Goal: Task Accomplishment & Management: Complete application form

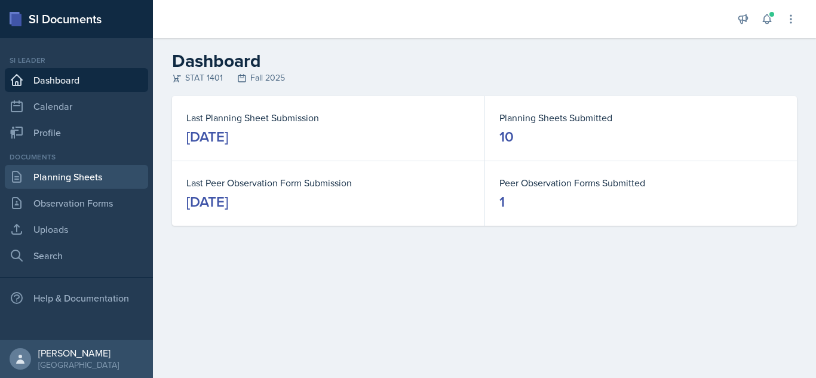
click at [126, 167] on link "Planning Sheets" at bounding box center [76, 177] width 143 height 24
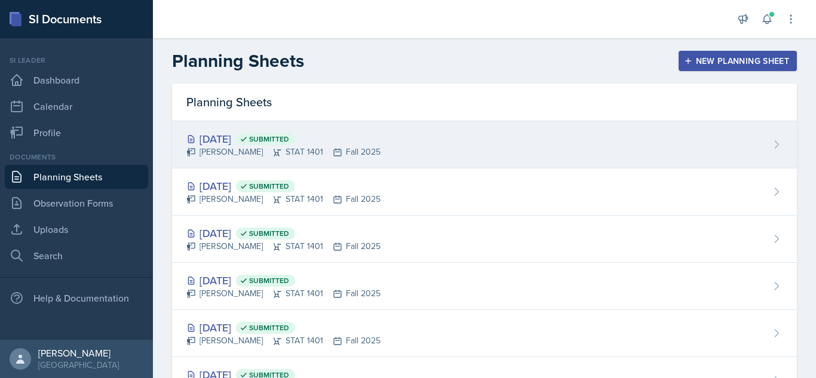
click at [564, 158] on div "[DATE] Submitted [PERSON_NAME] STAT 1401 Fall 2025" at bounding box center [484, 144] width 625 height 47
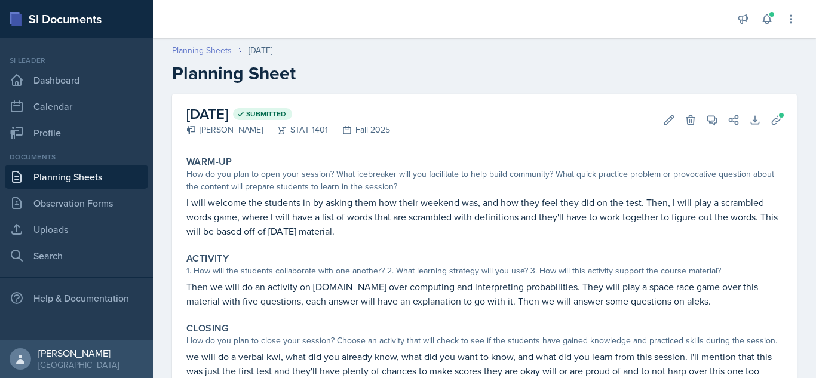
click at [211, 48] on link "Planning Sheets" at bounding box center [202, 50] width 60 height 13
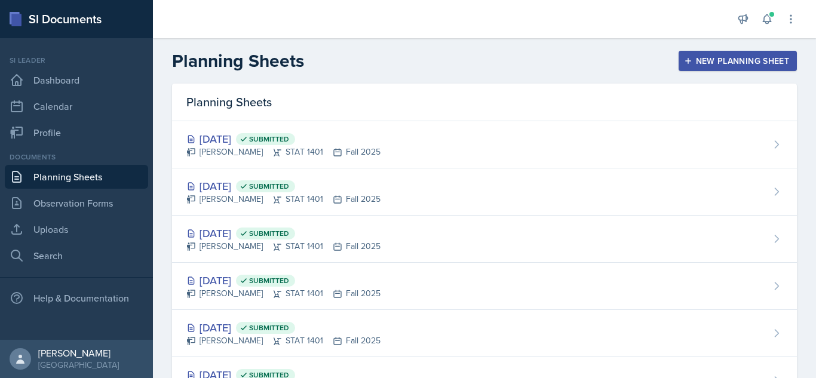
click at [736, 56] on div "New Planning Sheet" at bounding box center [737, 61] width 103 height 10
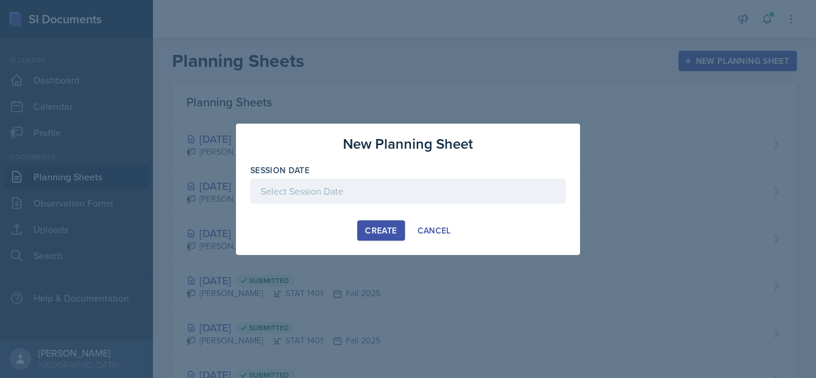
click at [504, 186] on div at bounding box center [407, 191] width 315 height 25
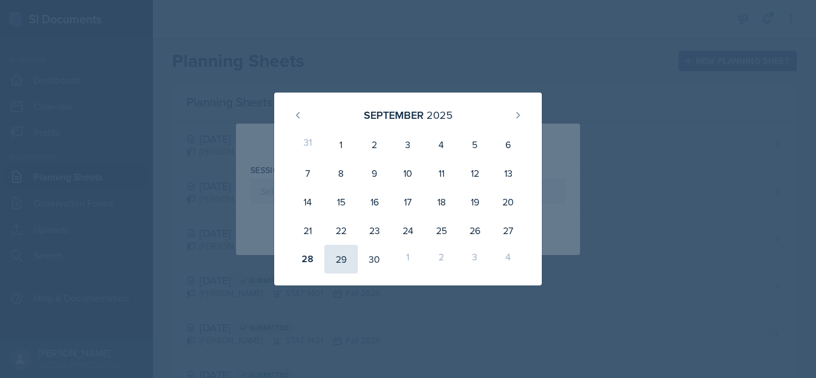
click at [331, 261] on div "29" at bounding box center [340, 259] width 33 height 29
type input "[DATE]"
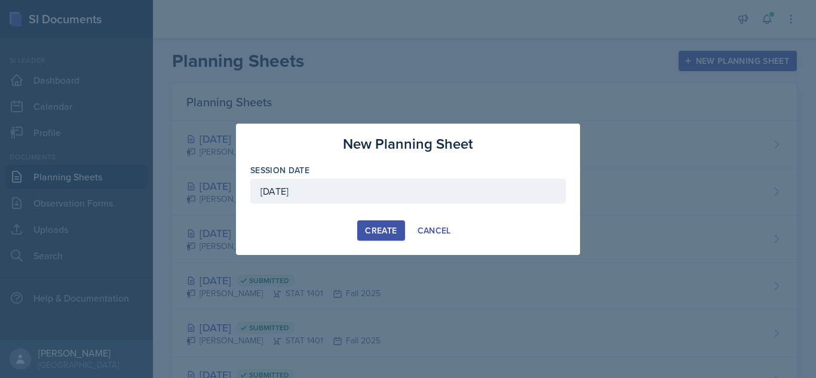
click at [383, 235] on div "Create" at bounding box center [381, 231] width 32 height 10
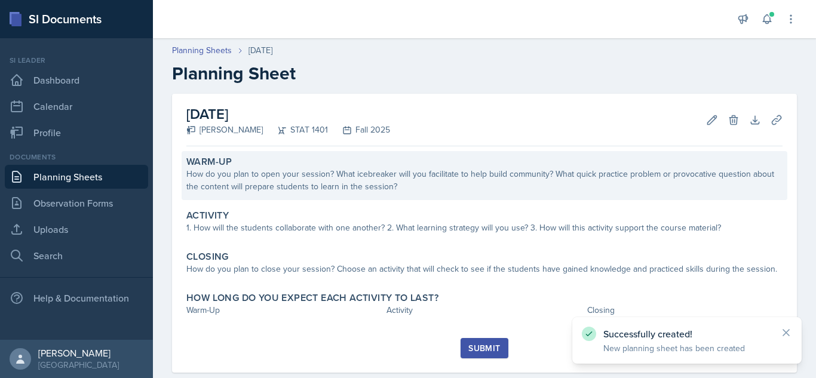
click at [465, 182] on div "How do you plan to open your session? What icebreaker will you facilitate to he…" at bounding box center [484, 180] width 596 height 25
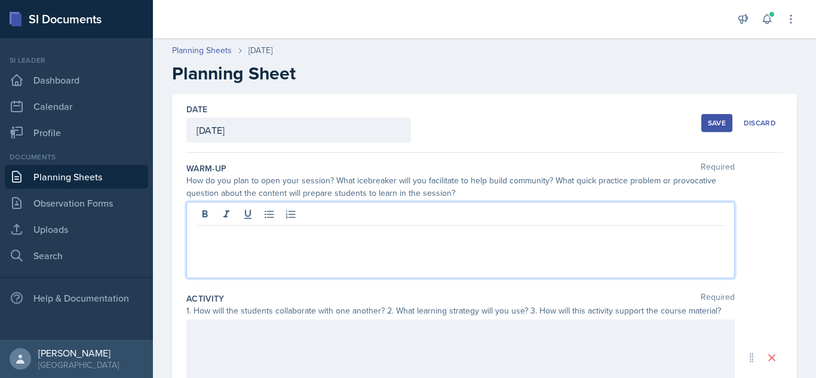
click at [309, 208] on div at bounding box center [460, 240] width 548 height 76
click at [198, 236] on p "We will play 2 truths one lie" at bounding box center [460, 235] width 528 height 14
click at [266, 218] on icon at bounding box center [269, 215] width 9 height 8
click at [204, 232] on div "We will play 2 truths one lie" at bounding box center [460, 242] width 528 height 29
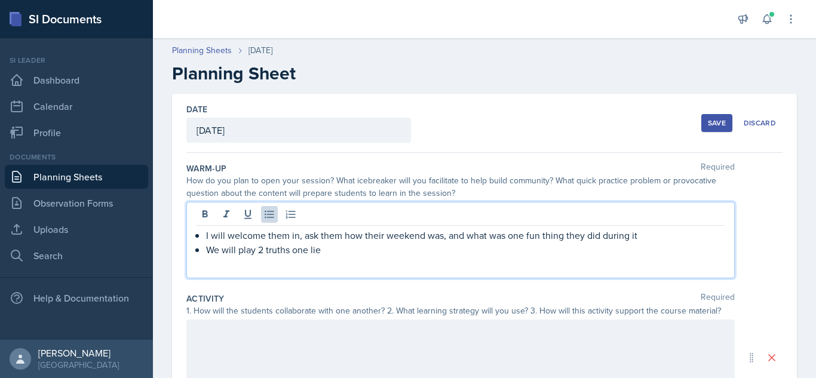
click at [332, 249] on p "We will play 2 truths one lie" at bounding box center [465, 249] width 518 height 14
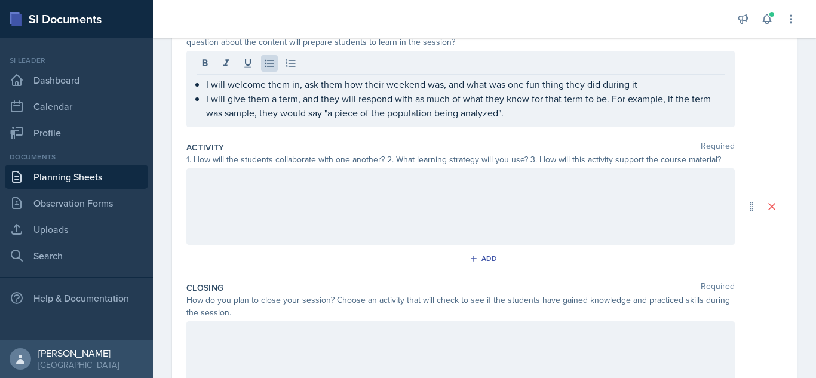
scroll to position [161, 0]
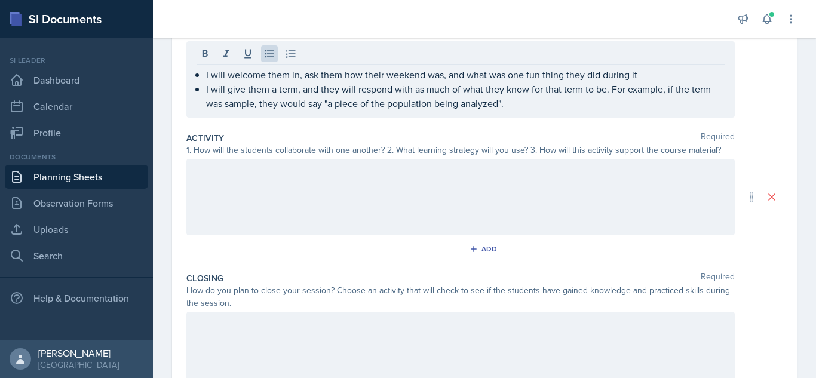
click at [438, 206] on div at bounding box center [460, 197] width 548 height 76
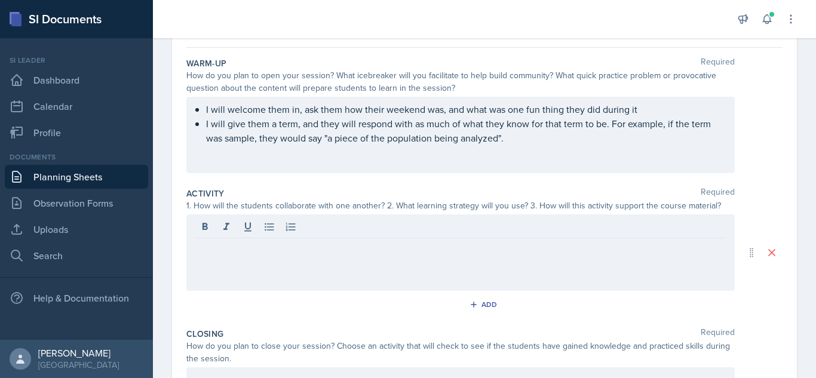
scroll to position [97, 0]
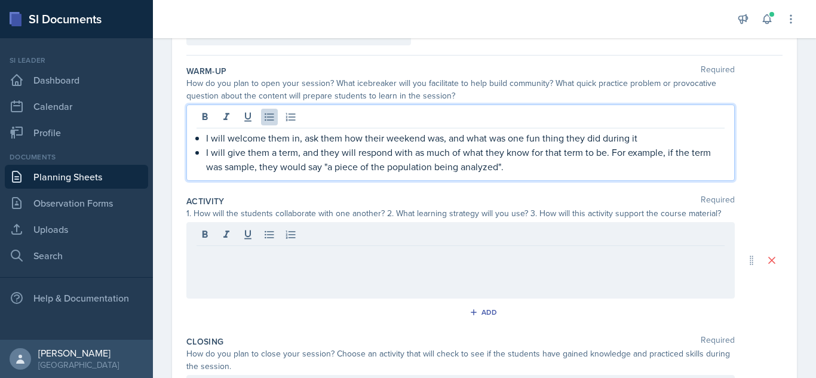
click at [275, 130] on div "I will welcome them in, ask them how their weekend was, and what was one fun th…" at bounding box center [460, 143] width 548 height 76
click at [296, 153] on p "I will give them 4 term, and they will respond with as much of what they know f…" at bounding box center [465, 159] width 518 height 29
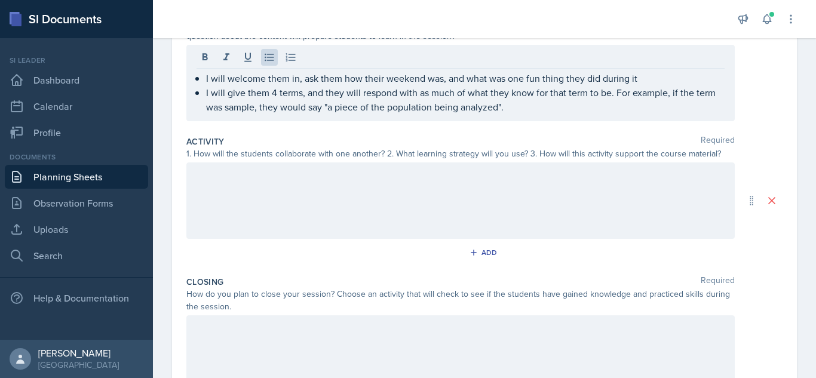
scroll to position [167, 0]
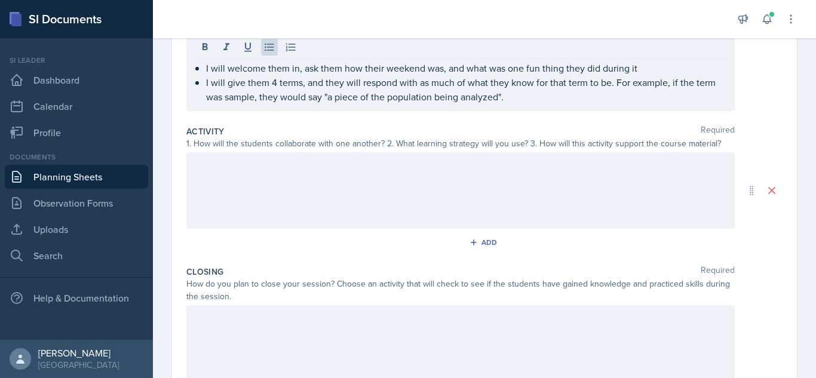
click at [428, 207] on div at bounding box center [460, 190] width 548 height 76
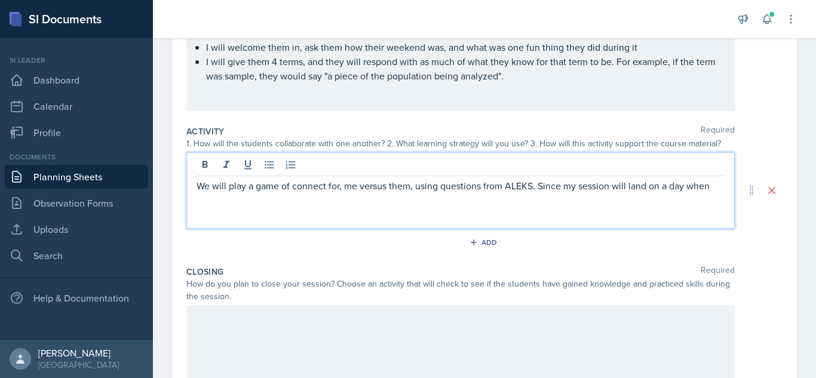
click at [681, 187] on p "We will play a game of connect for, me versus them, using questions from ALEKS.…" at bounding box center [460, 186] width 528 height 14
click at [709, 188] on p "We will play a game of connect for, me versus them, using questions from ALEKS.…" at bounding box center [460, 186] width 528 height 14
click at [334, 188] on p "We will play a game of connect for, me versus them, using questions from ALEKS.…" at bounding box center [460, 193] width 528 height 29
click at [228, 198] on p "We will play a game of connect four, me versus them, using questions from ALEKS…" at bounding box center [460, 193] width 528 height 29
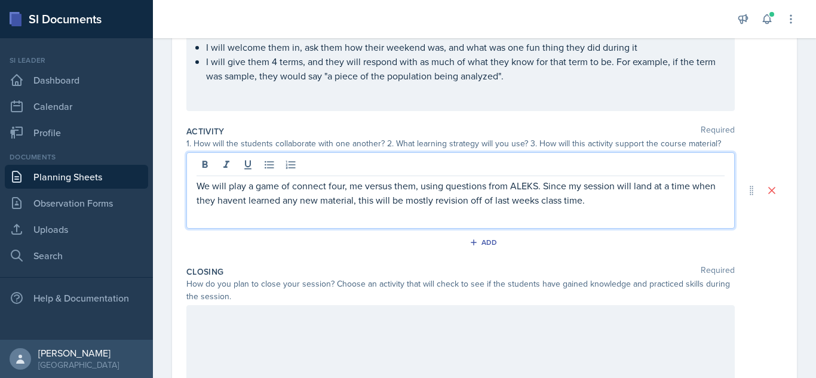
click at [242, 204] on p "We will play a game of connect four, me versus them, using questions from ALEKS…" at bounding box center [460, 193] width 528 height 29
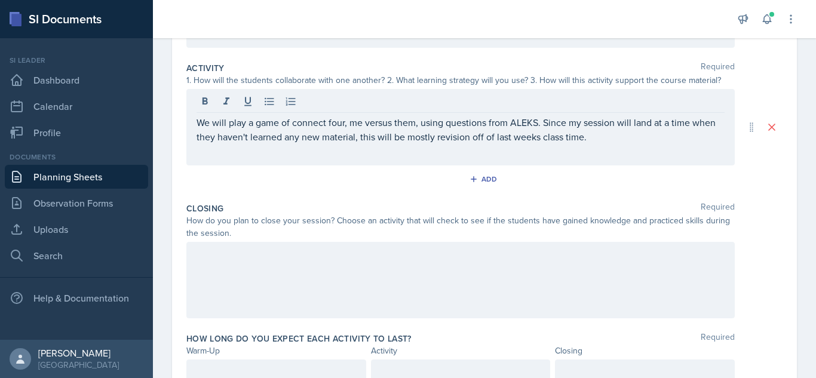
scroll to position [234, 0]
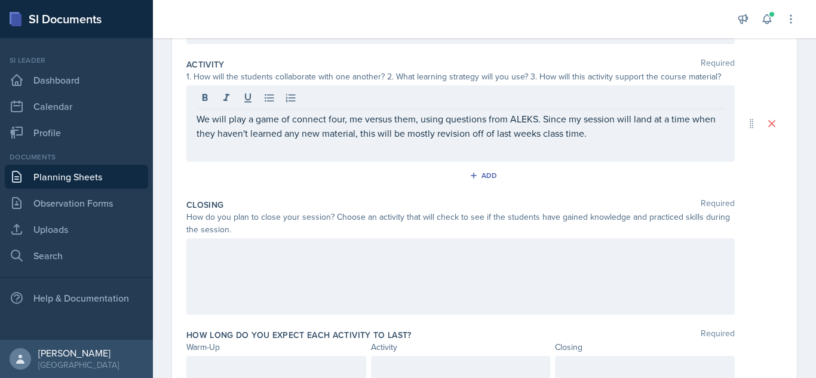
click at [551, 270] on div at bounding box center [460, 276] width 548 height 76
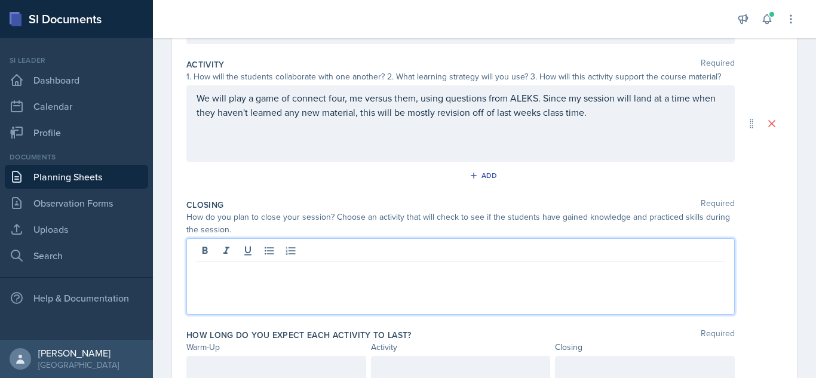
scroll to position [255, 0]
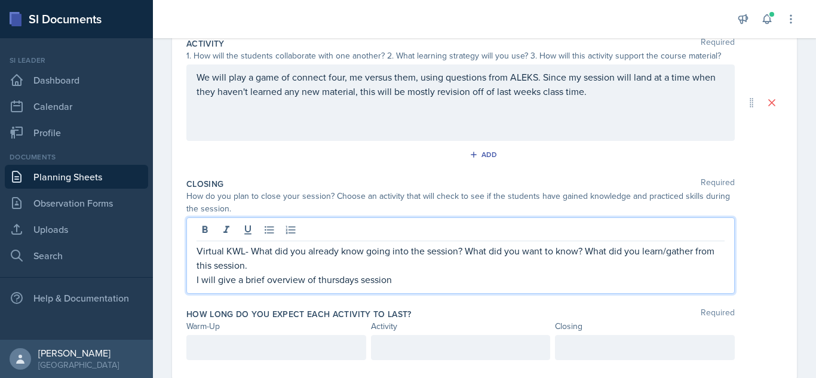
click at [352, 282] on p "I will give a brief overview of thursdays session" at bounding box center [460, 279] width 528 height 14
click at [412, 278] on p "I will give a brief overview of [DATE] session" at bounding box center [460, 279] width 528 height 14
click at [349, 283] on p "I will give a brief overview of [DATE] session" at bounding box center [460, 279] width 528 height 14
click at [320, 282] on p "I will give a brief overview of [DATE] session" at bounding box center [460, 279] width 528 height 14
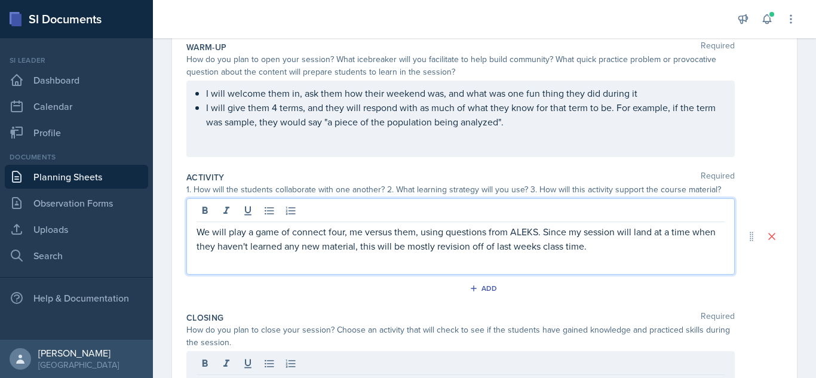
scroll to position [142, 0]
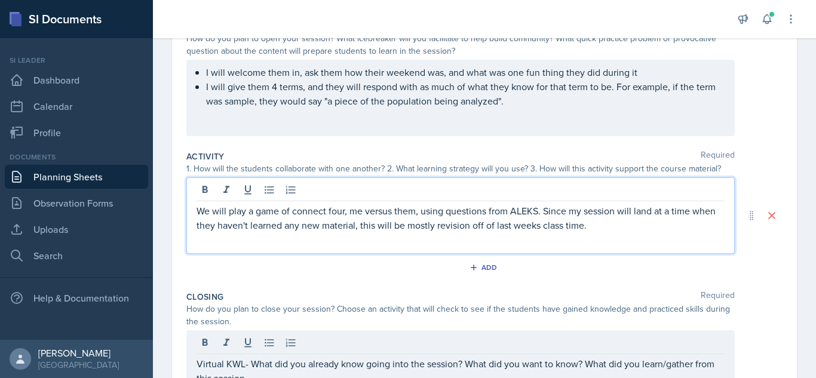
click at [198, 210] on p "We will play a game of connect four, me versus them, using questions from ALEKS…" at bounding box center [460, 218] width 528 height 29
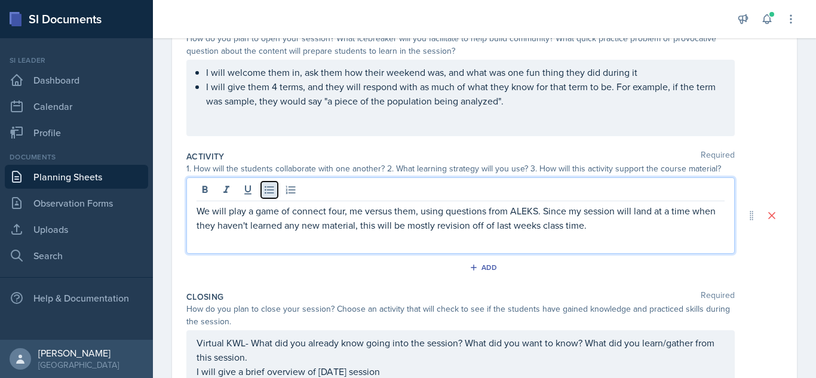
click at [271, 186] on icon at bounding box center [269, 190] width 12 height 12
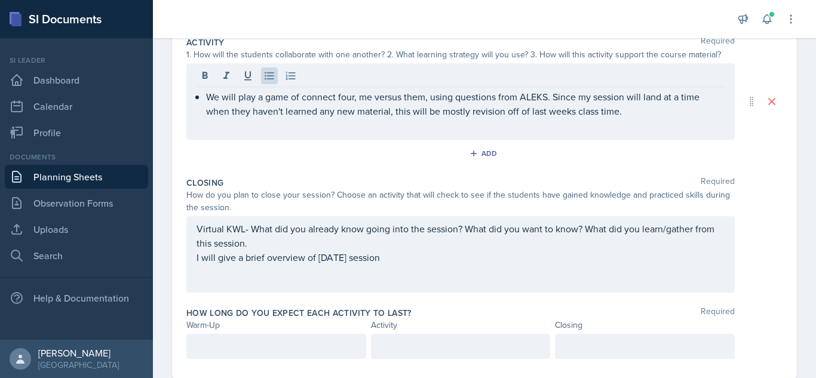
scroll to position [285, 0]
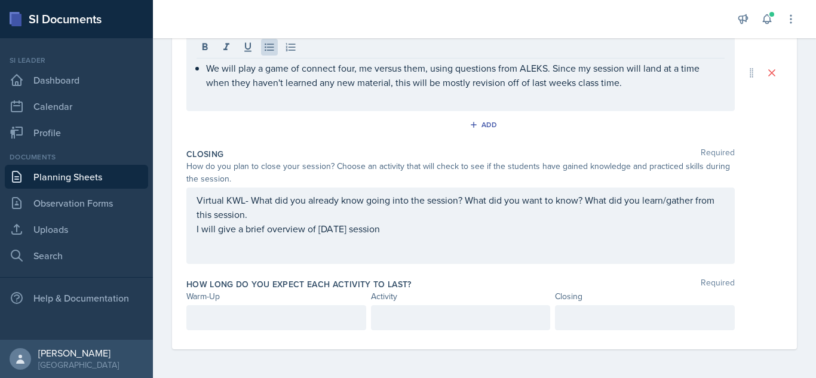
click at [426, 233] on div "Virtual KWL- What did you already know going into the session? What did you wan…" at bounding box center [460, 214] width 528 height 43
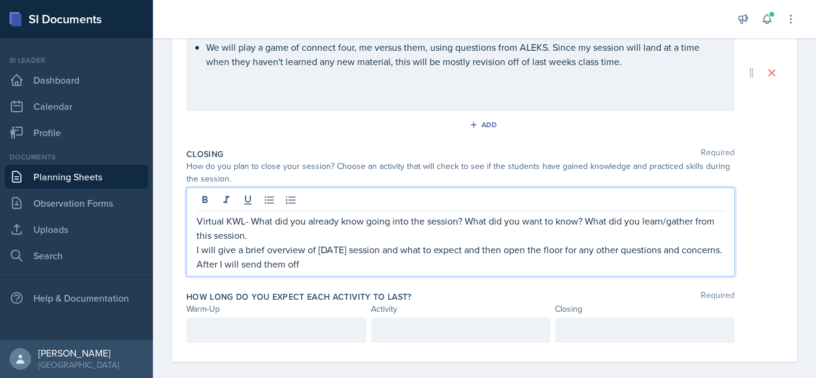
click at [195, 217] on div "Virtual KWL- What did you already know going into the session? What did you wan…" at bounding box center [460, 232] width 548 height 89
click at [201, 219] on p "Virtual KWL- What did you already know going into the session? What did you wan…" at bounding box center [460, 228] width 528 height 29
click at [199, 219] on p "Virtual KWL- What did you already know going into the session? What did you wan…" at bounding box center [460, 228] width 528 height 29
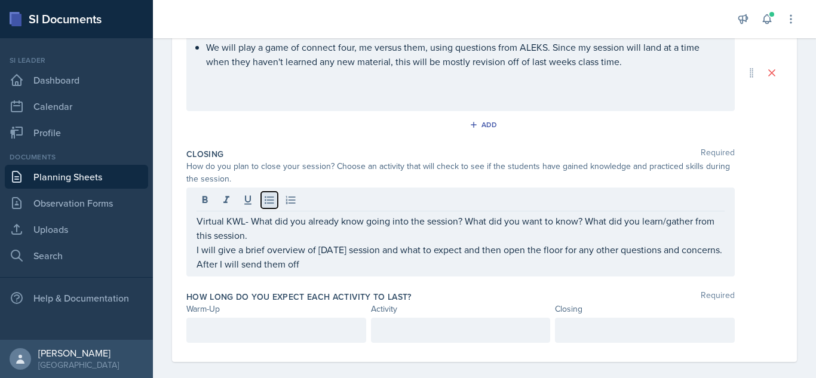
click at [262, 199] on button at bounding box center [269, 200] width 17 height 17
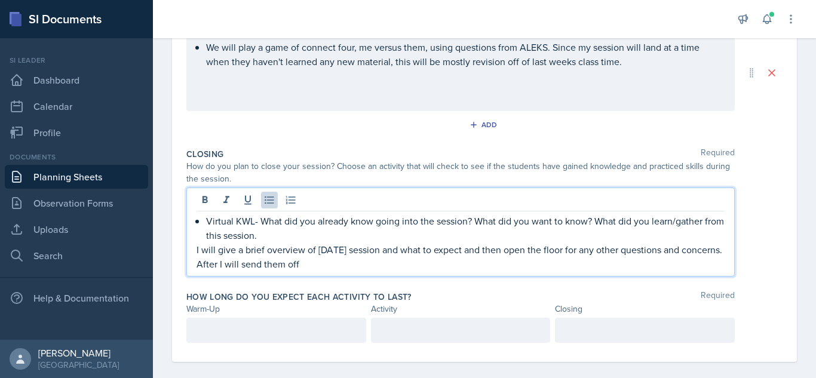
click at [195, 248] on div "Virtual KWL- What did you already know going into the session? What did you wan…" at bounding box center [460, 232] width 548 height 89
click at [199, 250] on p "I will give a brief overview of [DATE] session and what to expect and then open…" at bounding box center [460, 249] width 528 height 14
click at [268, 199] on icon at bounding box center [269, 200] width 12 height 12
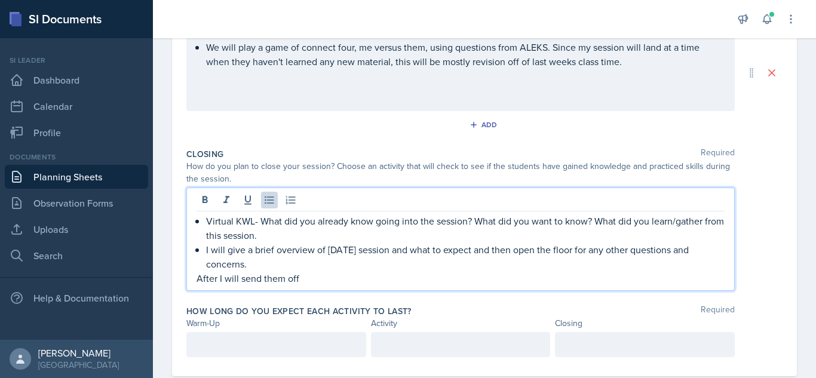
click at [199, 278] on p "After I will send them off" at bounding box center [460, 278] width 528 height 14
click at [271, 200] on icon at bounding box center [269, 200] width 9 height 8
click at [312, 278] on p "After I will send them off" at bounding box center [465, 278] width 518 height 14
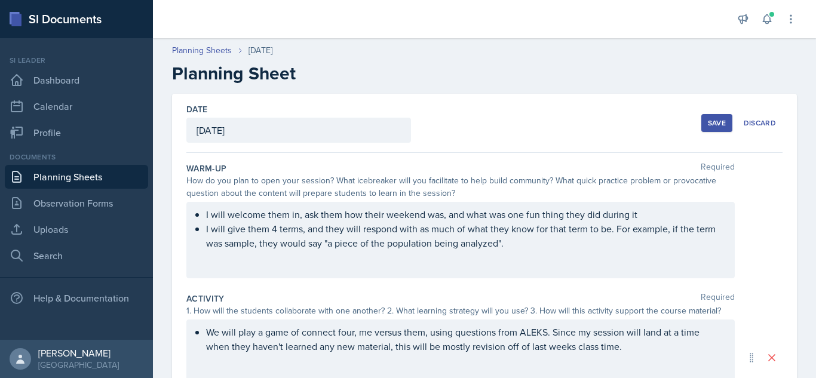
scroll to position [0, 0]
click at [708, 126] on div "Save" at bounding box center [717, 123] width 18 height 10
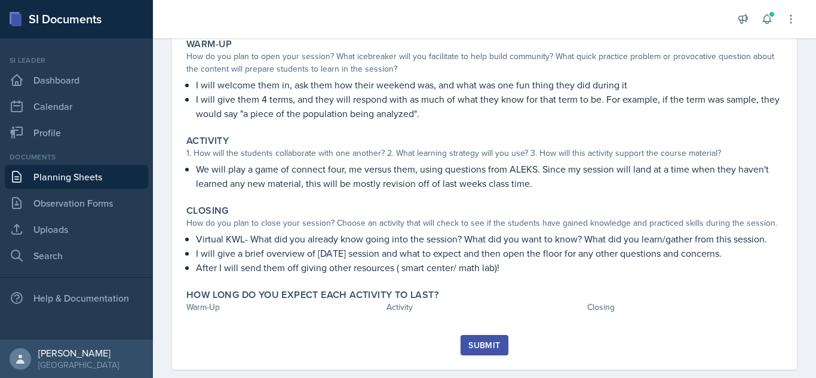
scroll to position [138, 0]
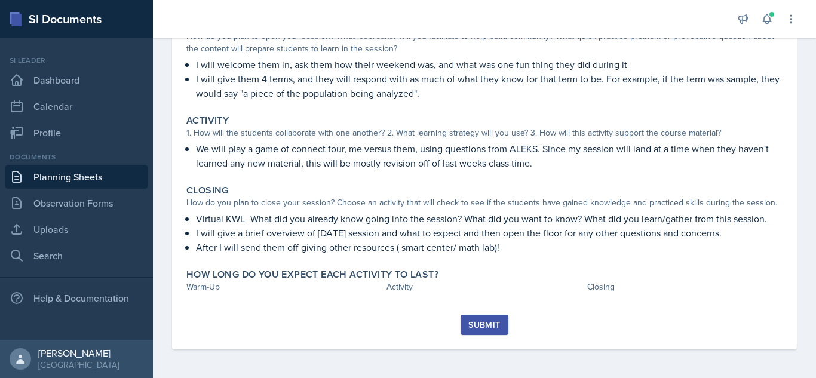
click at [93, 182] on link "Planning Sheets" at bounding box center [76, 177] width 143 height 24
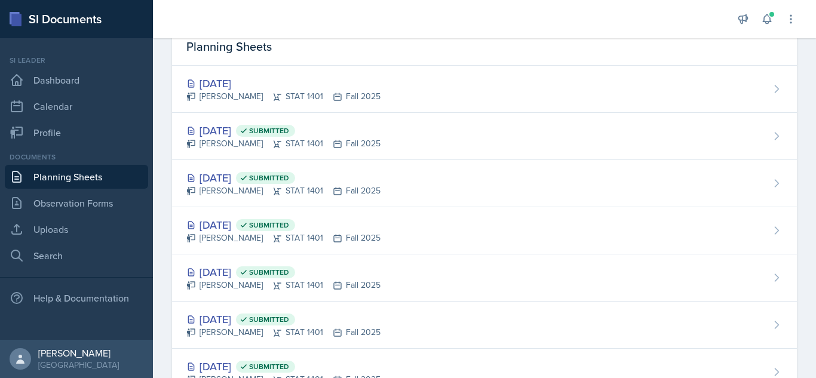
scroll to position [52, 0]
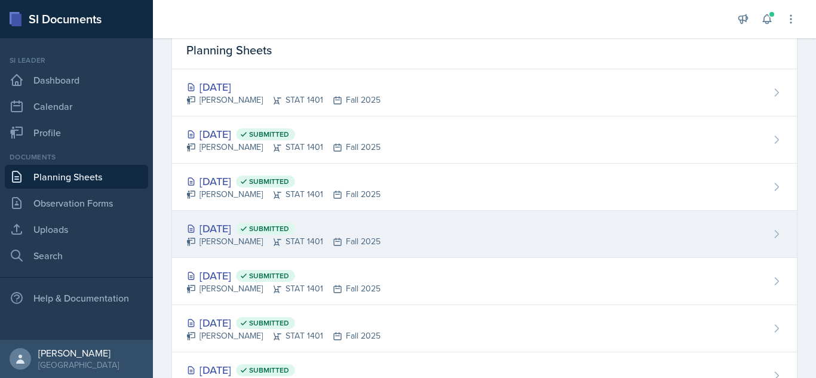
click at [745, 228] on div "[DATE] Submitted [PERSON_NAME] STAT 1401 Fall 2025" at bounding box center [484, 234] width 625 height 47
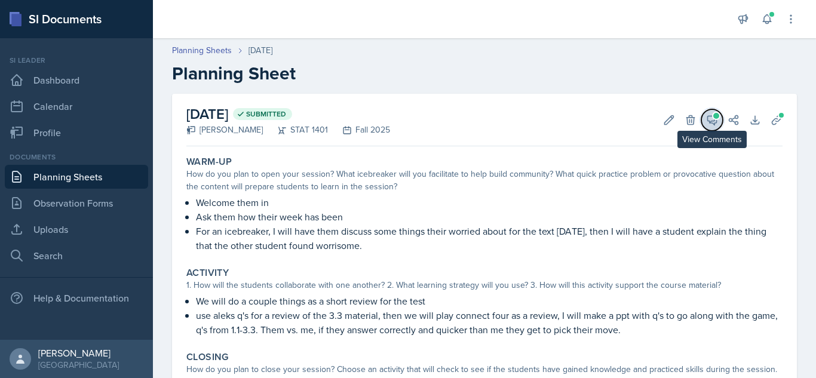
click at [706, 118] on icon at bounding box center [712, 120] width 12 height 12
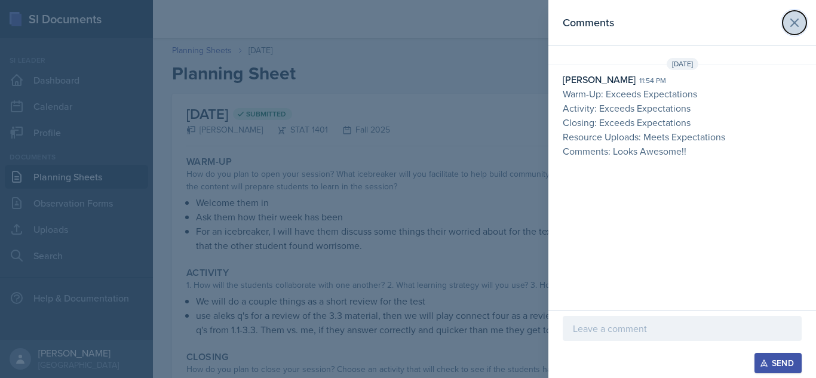
click at [801, 19] on icon at bounding box center [794, 23] width 14 height 14
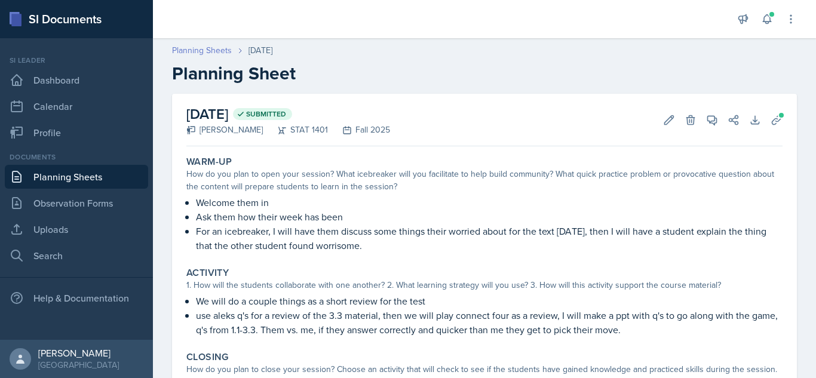
click at [208, 48] on link "Planning Sheets" at bounding box center [202, 50] width 60 height 13
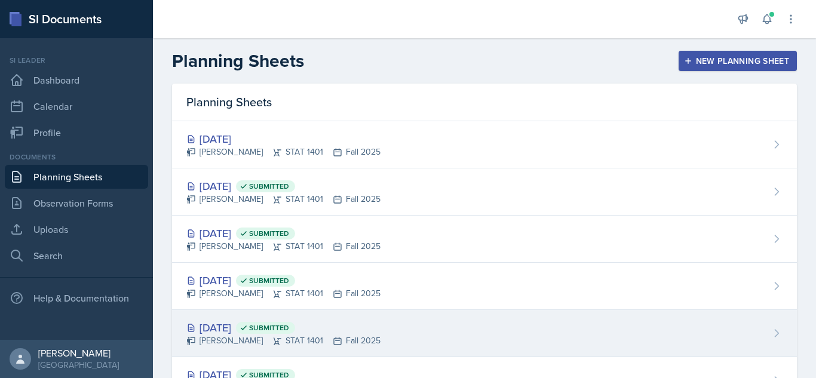
click at [413, 337] on div "[DATE] Submitted [PERSON_NAME] STAT 1401 Fall 2025" at bounding box center [484, 333] width 625 height 47
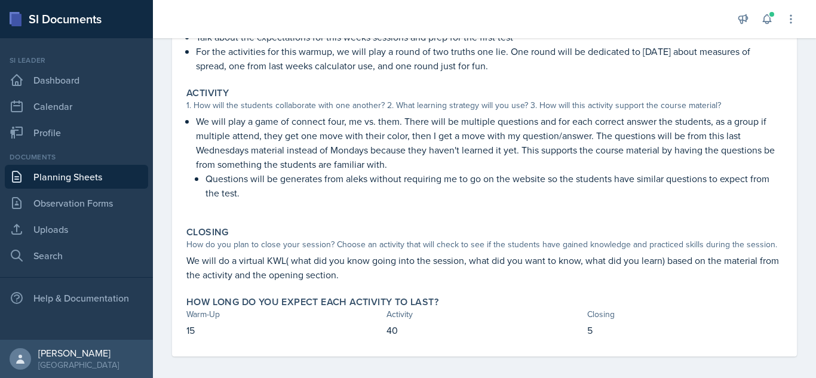
scroll to position [187, 0]
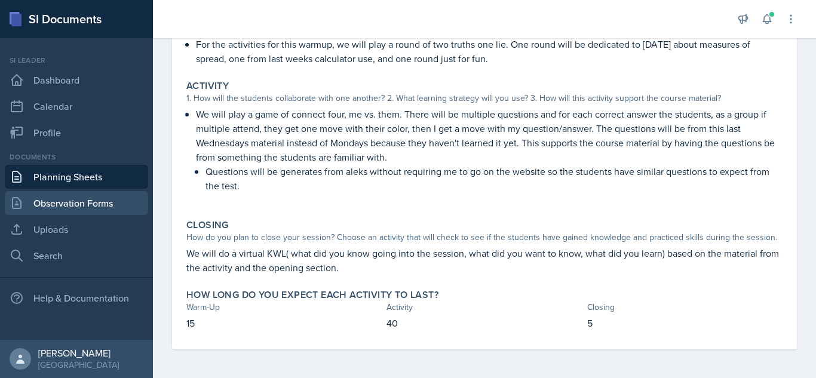
click at [94, 198] on link "Observation Forms" at bounding box center [76, 203] width 143 height 24
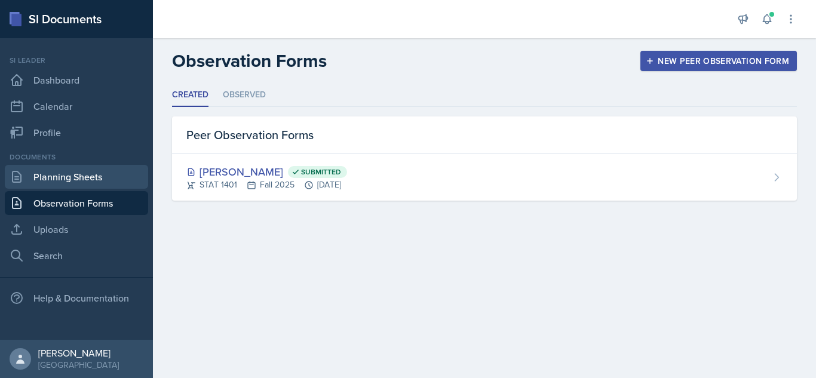
click at [106, 184] on link "Planning Sheets" at bounding box center [76, 177] width 143 height 24
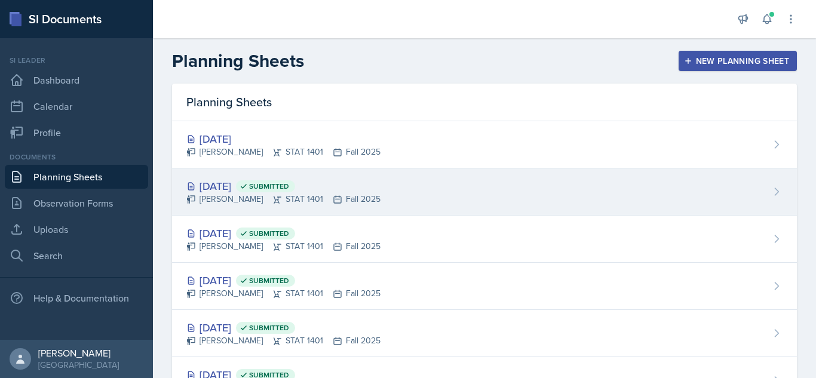
click at [518, 179] on div "[DATE] Submitted [PERSON_NAME] STAT 1401 Fall 2025" at bounding box center [484, 191] width 625 height 47
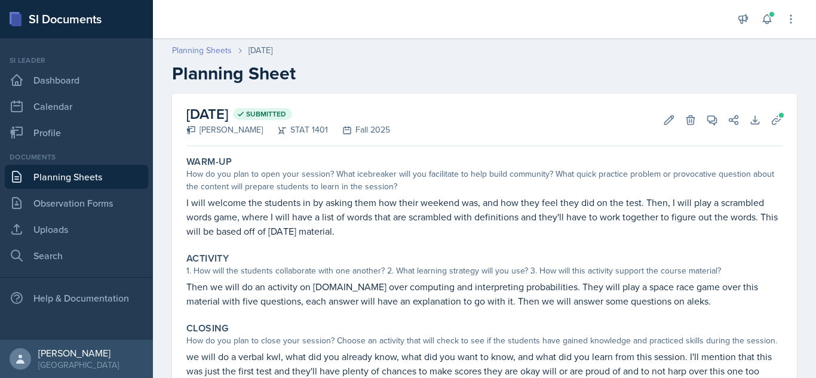
click at [226, 48] on link "Planning Sheets" at bounding box center [202, 50] width 60 height 13
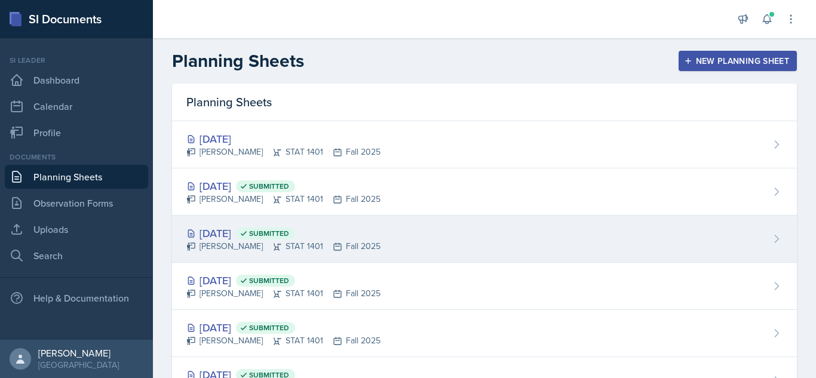
click at [355, 242] on div "[PERSON_NAME] STAT 1401 Fall 2025" at bounding box center [283, 246] width 194 height 13
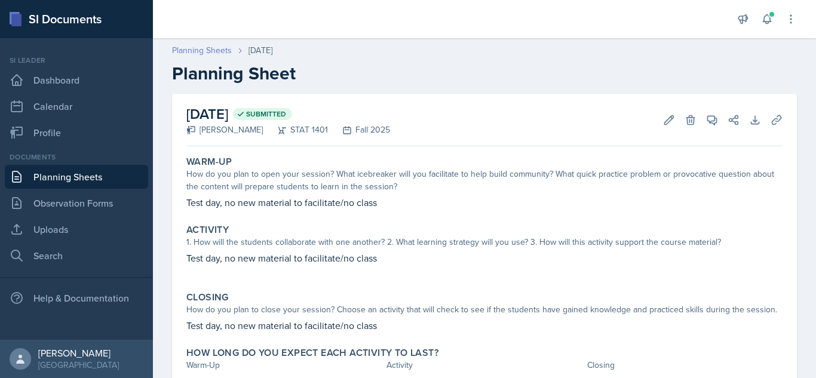
click at [208, 50] on link "Planning Sheets" at bounding box center [202, 50] width 60 height 13
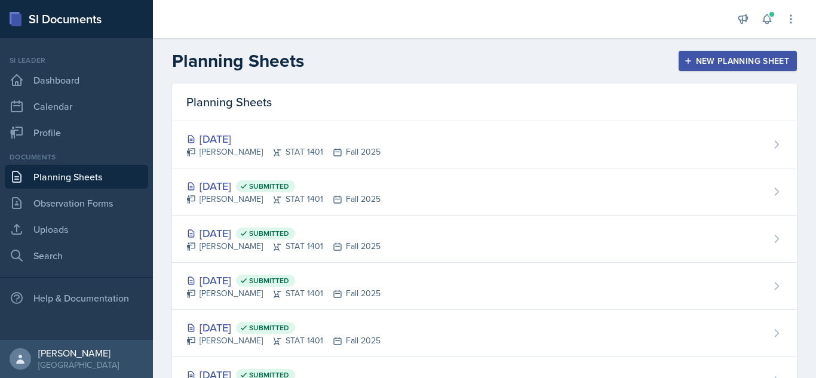
click at [324, 340] on div "[PERSON_NAME] STAT 1401 Fall 2025" at bounding box center [283, 340] width 194 height 13
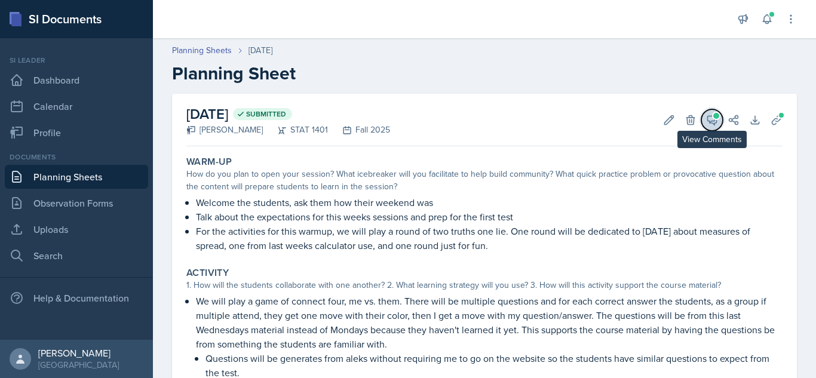
click at [706, 122] on icon at bounding box center [712, 120] width 12 height 12
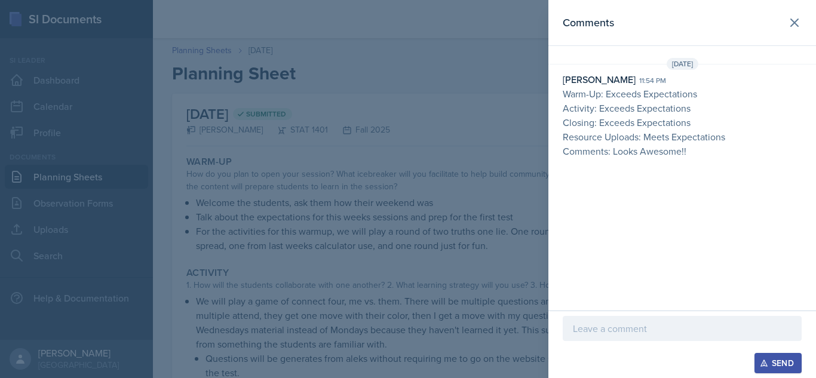
click at [502, 110] on div at bounding box center [408, 189] width 816 height 378
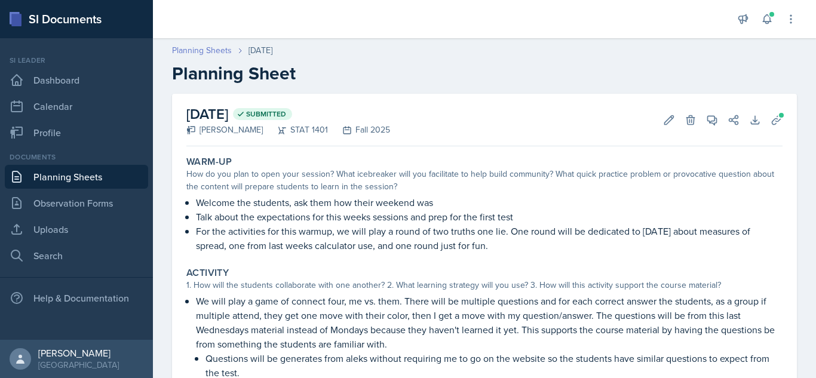
click at [215, 47] on link "Planning Sheets" at bounding box center [202, 50] width 60 height 13
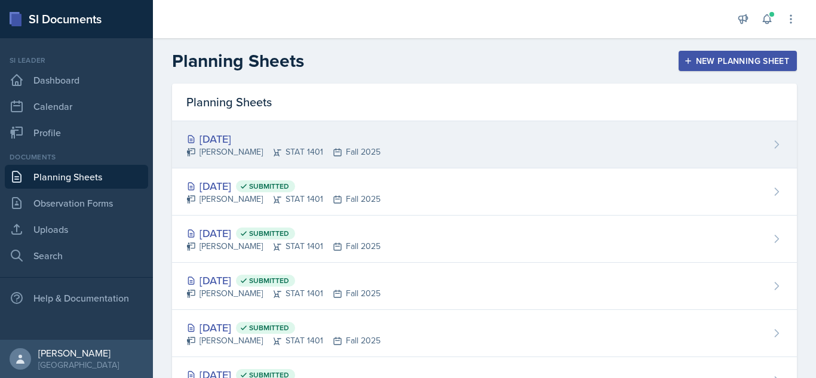
click at [341, 153] on div "[PERSON_NAME] STAT 1401 Fall 2025" at bounding box center [283, 152] width 194 height 13
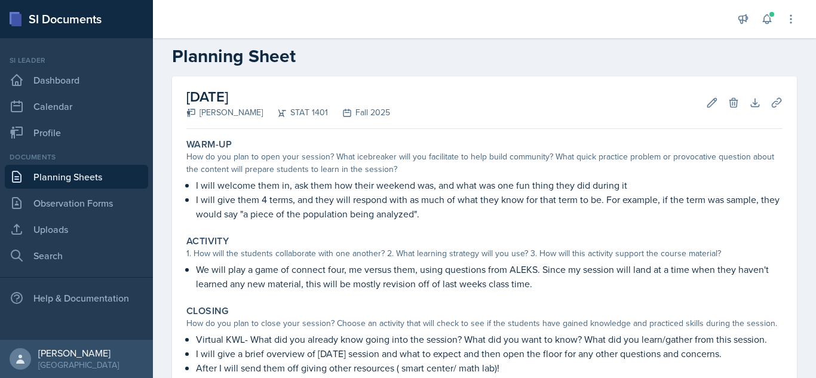
scroll to position [138, 0]
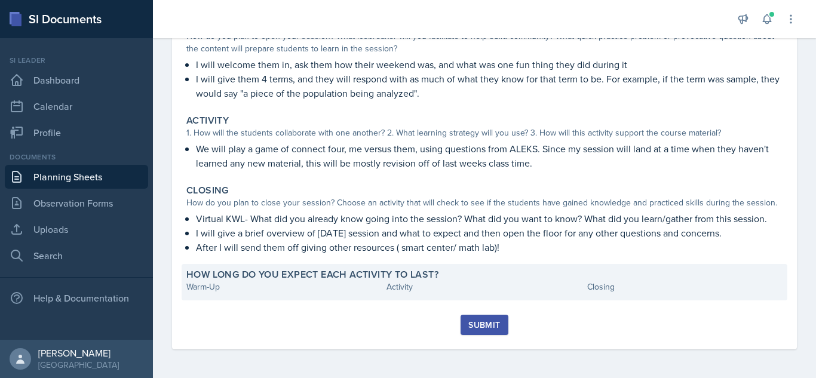
click at [313, 294] on div "How long do you expect each activity to last? Warm-Up Activity Closing" at bounding box center [485, 282] width 606 height 36
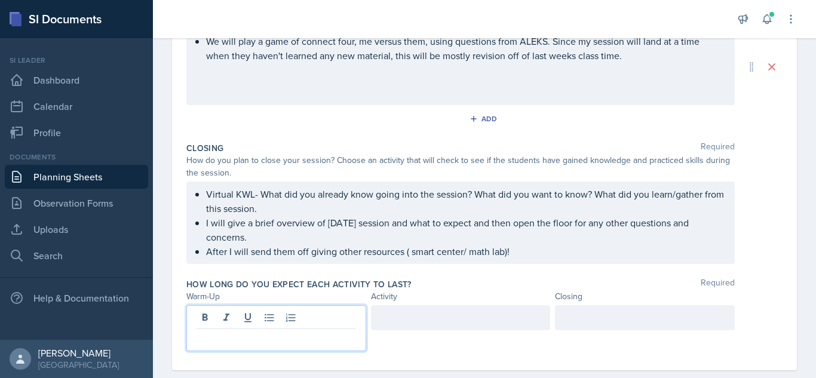
scroll to position [312, 0]
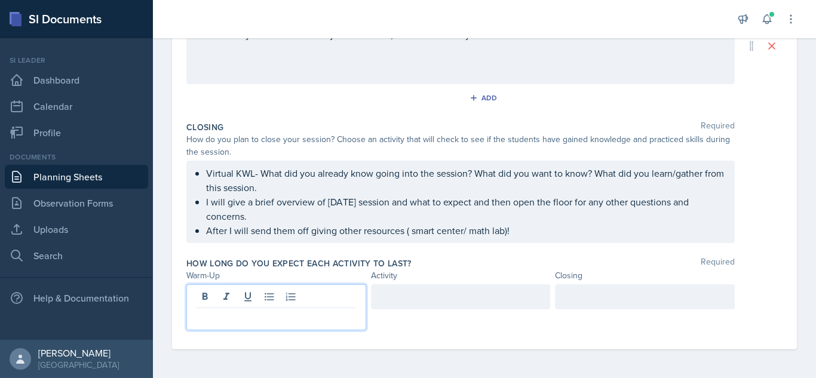
click at [306, 317] on p at bounding box center [275, 318] width 159 height 14
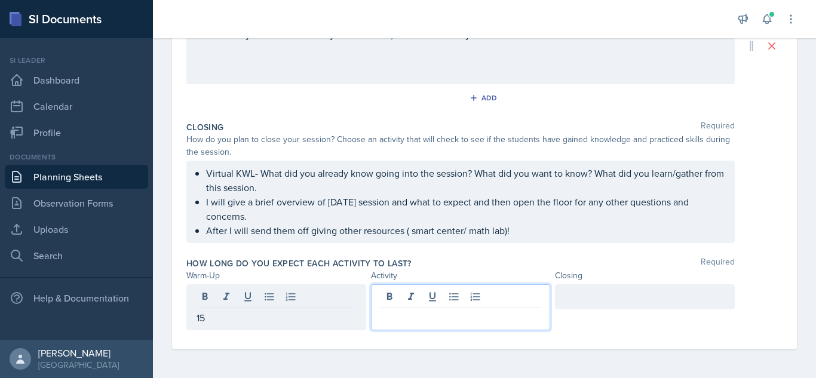
click at [403, 299] on div at bounding box center [461, 307] width 180 height 46
click at [576, 303] on div at bounding box center [645, 296] width 180 height 25
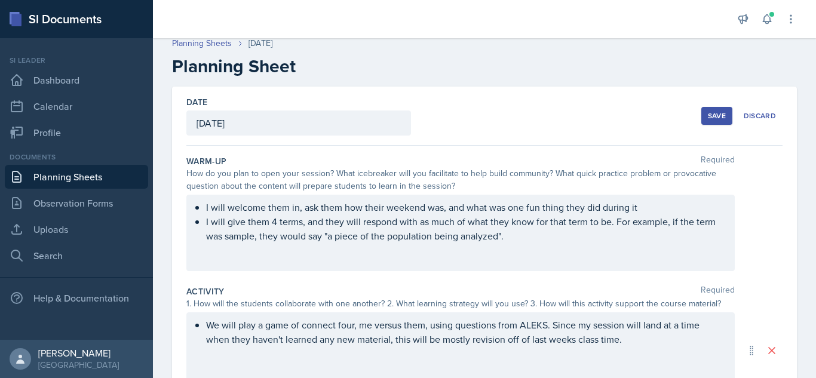
scroll to position [0, 0]
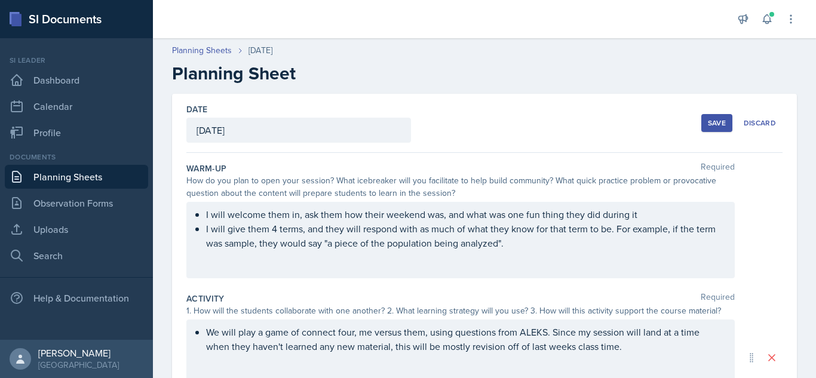
click at [708, 124] on div "Save" at bounding box center [717, 123] width 18 height 10
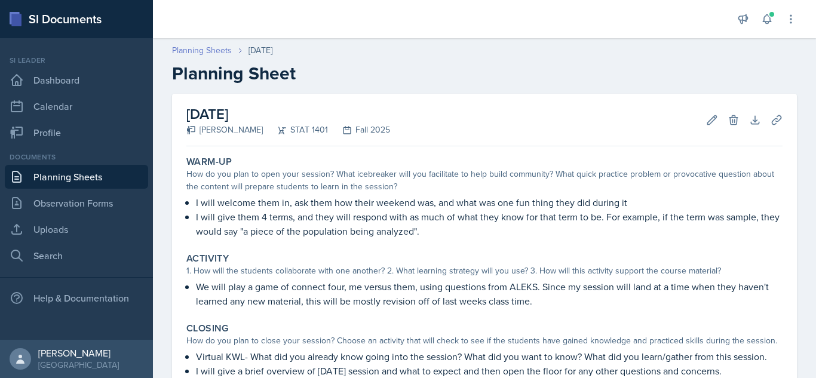
click at [229, 53] on link "Planning Sheets" at bounding box center [202, 50] width 60 height 13
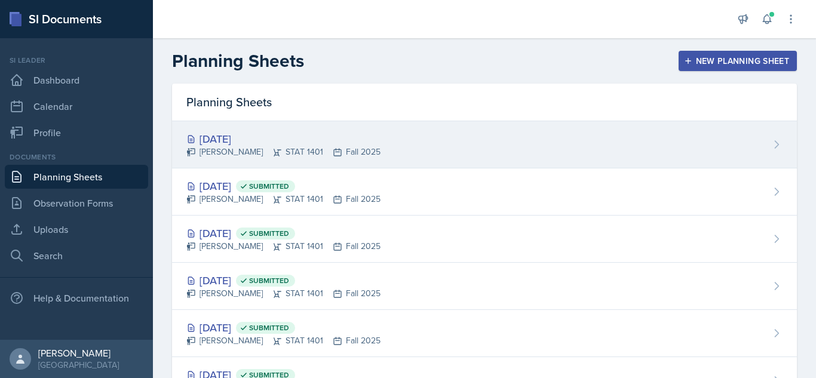
click at [305, 135] on div "[DATE]" at bounding box center [283, 139] width 194 height 16
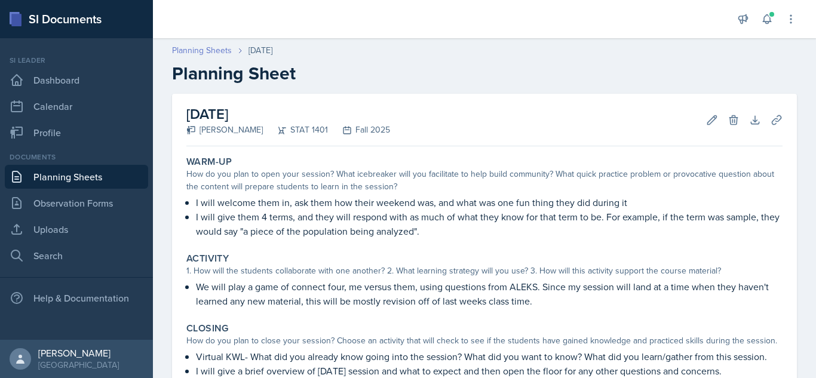
click at [216, 55] on link "Planning Sheets" at bounding box center [202, 50] width 60 height 13
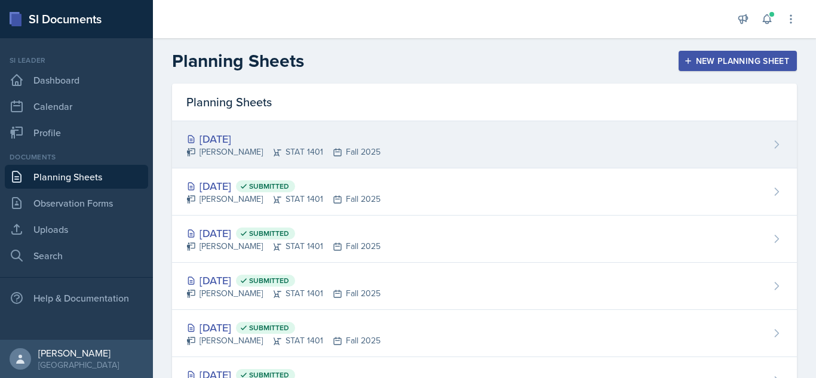
click at [554, 137] on div "[DATE] [PERSON_NAME] STAT 1401 Fall 2025" at bounding box center [484, 144] width 625 height 47
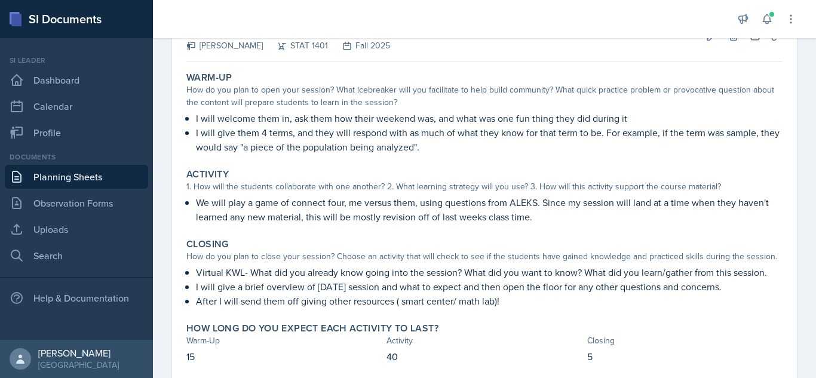
scroll to position [152, 0]
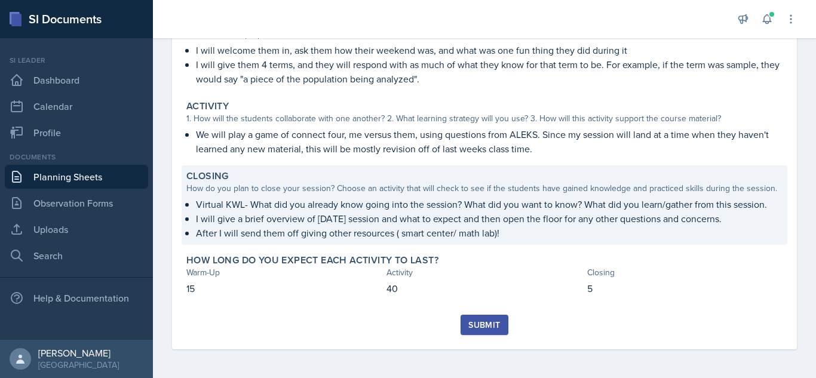
click at [596, 196] on div "Closing How do you plan to close your session? Choose an activity that will che…" at bounding box center [485, 204] width 606 height 79
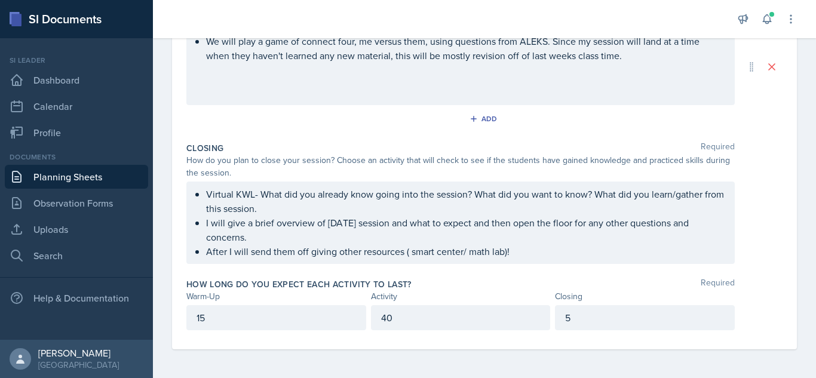
scroll to position [312, 0]
click at [489, 250] on p "After I will send them off giving other resources ( smart center/ math lab)!" at bounding box center [465, 251] width 518 height 14
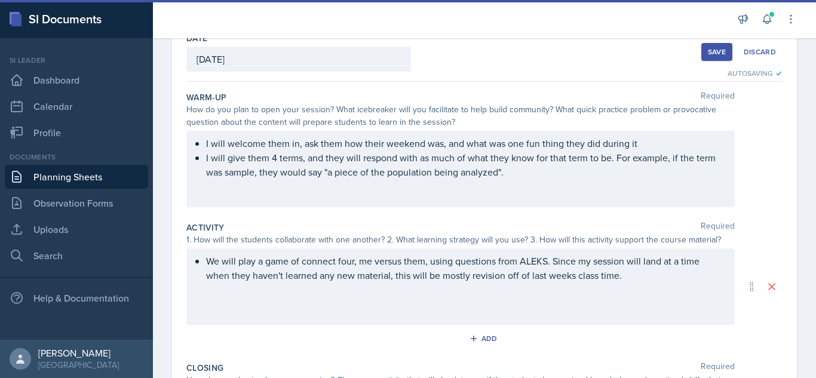
scroll to position [10, 0]
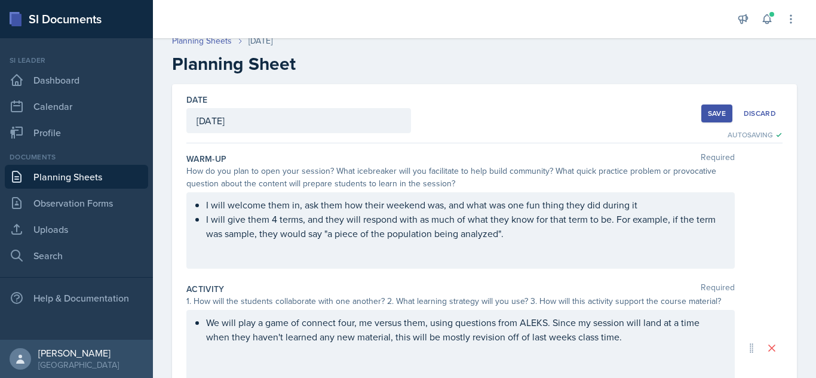
click at [711, 116] on div "Save" at bounding box center [717, 114] width 18 height 10
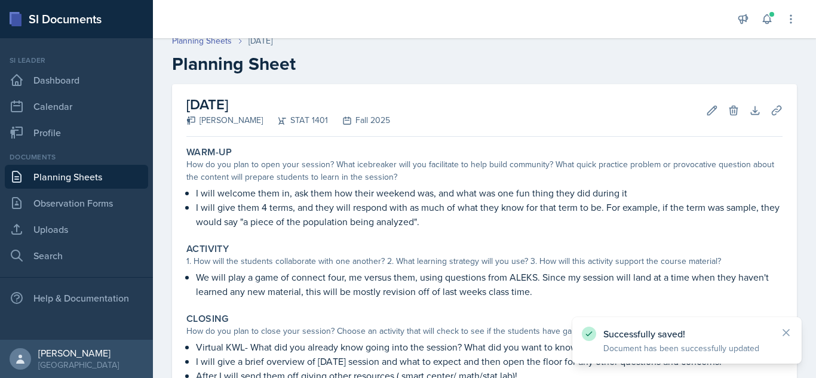
scroll to position [152, 0]
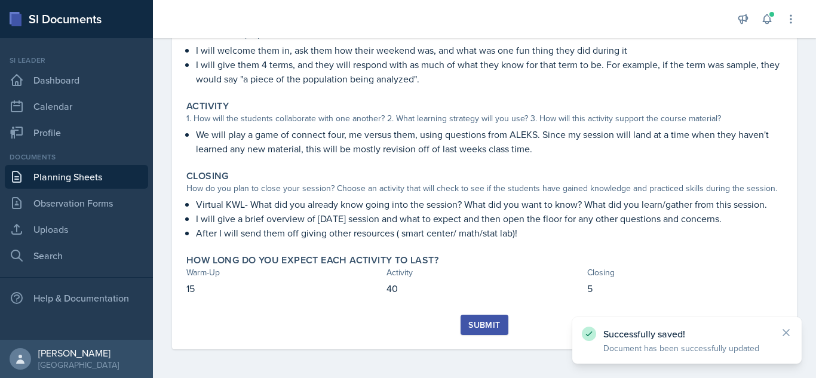
click at [477, 320] on div "Submit" at bounding box center [484, 325] width 32 height 10
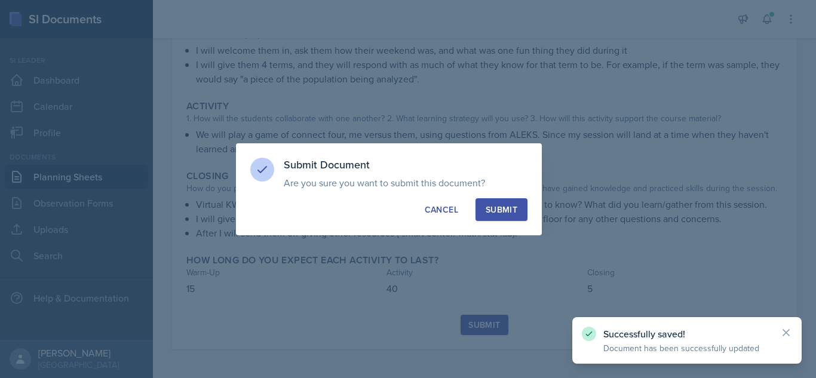
click at [526, 205] on button "Submit" at bounding box center [501, 209] width 52 height 23
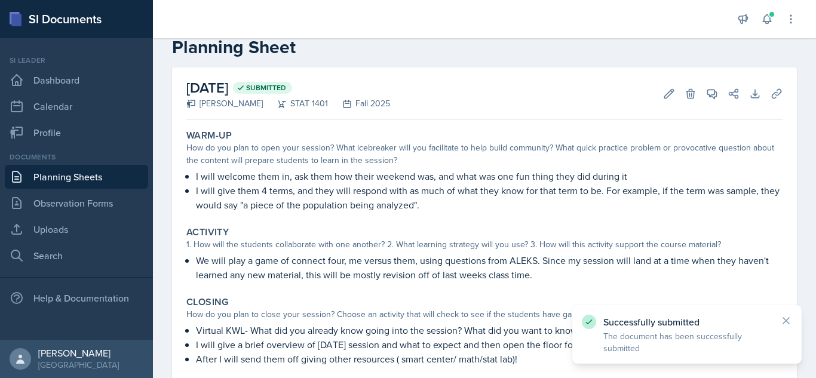
scroll to position [0, 0]
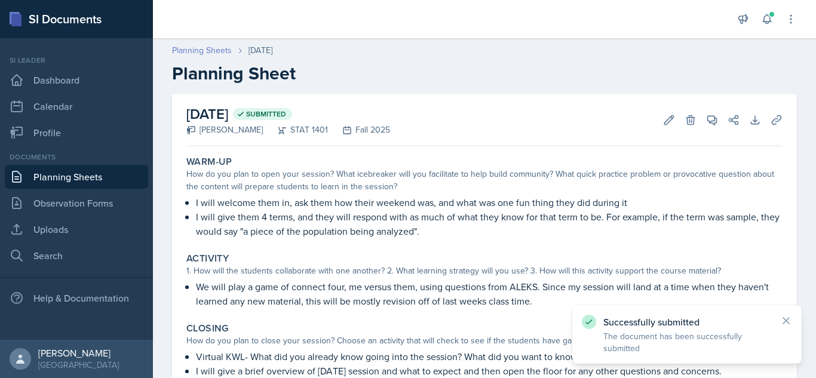
click at [199, 50] on link "Planning Sheets" at bounding box center [202, 50] width 60 height 13
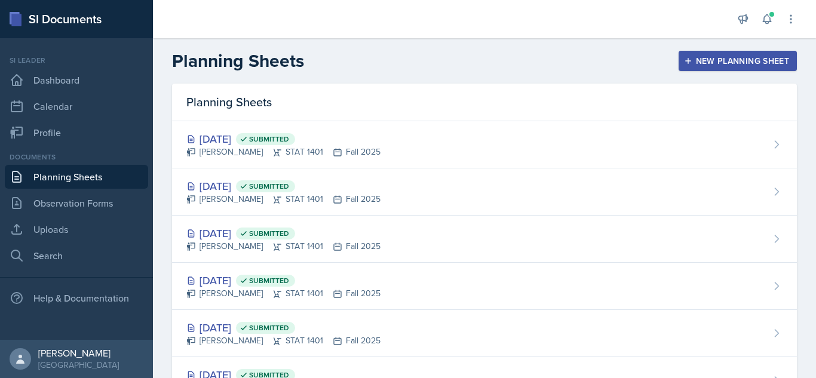
click at [695, 52] on button "New Planning Sheet" at bounding box center [737, 61] width 118 height 20
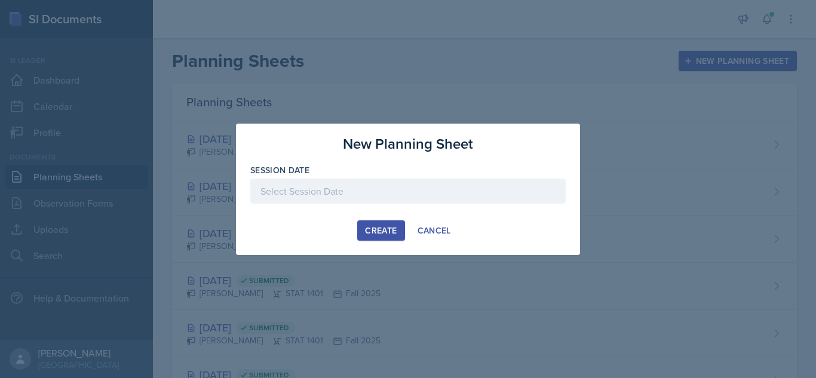
click at [385, 229] on div "Create" at bounding box center [381, 231] width 32 height 10
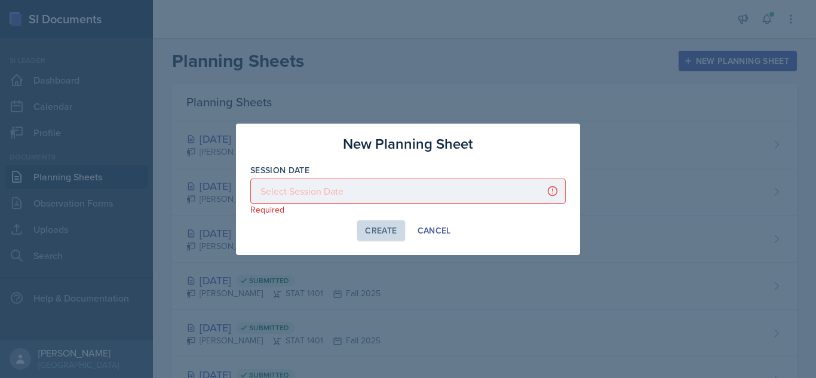
click at [413, 206] on p "Required" at bounding box center [407, 210] width 315 height 12
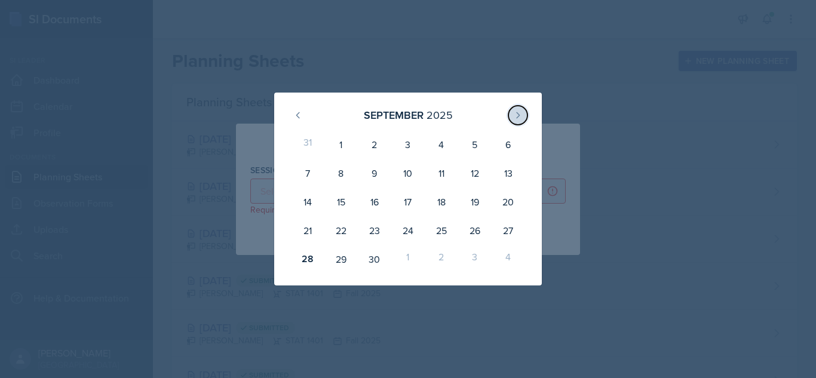
click at [517, 110] on icon at bounding box center [518, 115] width 10 height 10
click at [443, 139] on div "2" at bounding box center [441, 144] width 33 height 29
type input "[DATE]"
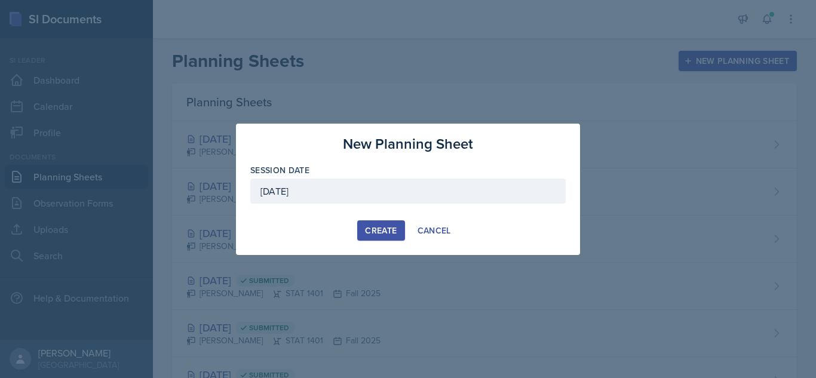
click at [385, 238] on button "Create" at bounding box center [380, 230] width 47 height 20
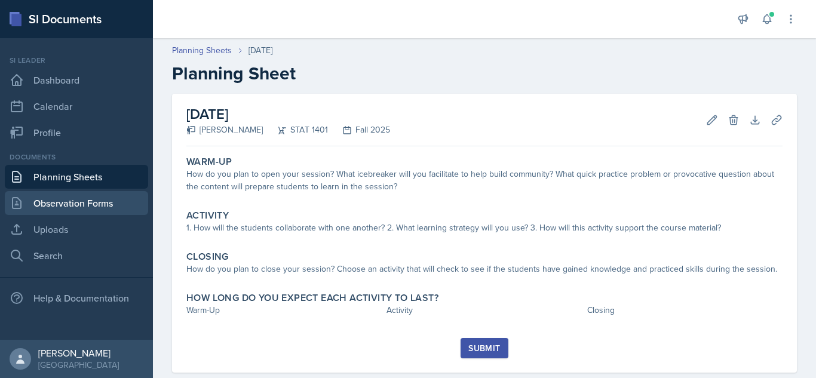
click at [61, 196] on link "Observation Forms" at bounding box center [76, 203] width 143 height 24
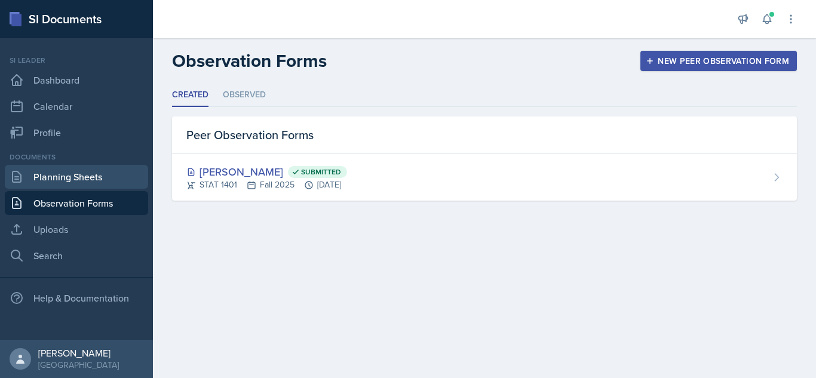
click at [63, 171] on link "Planning Sheets" at bounding box center [76, 177] width 143 height 24
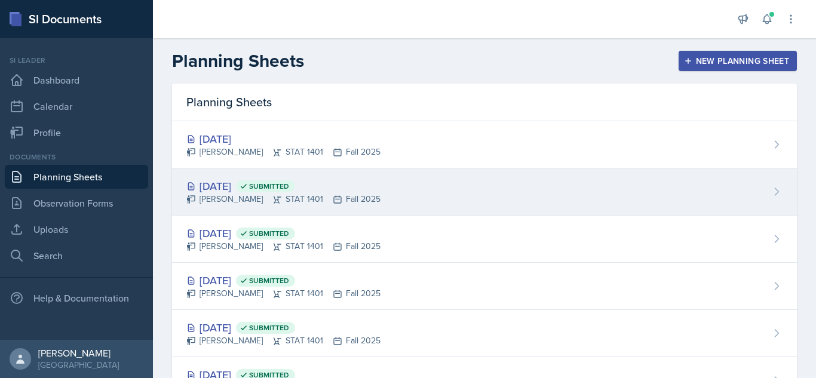
click at [352, 182] on div "[DATE] Submitted" at bounding box center [283, 186] width 194 height 16
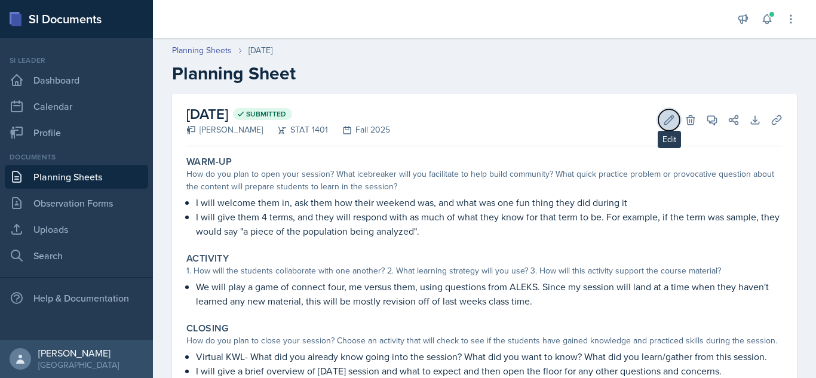
click at [665, 117] on icon at bounding box center [669, 119] width 9 height 9
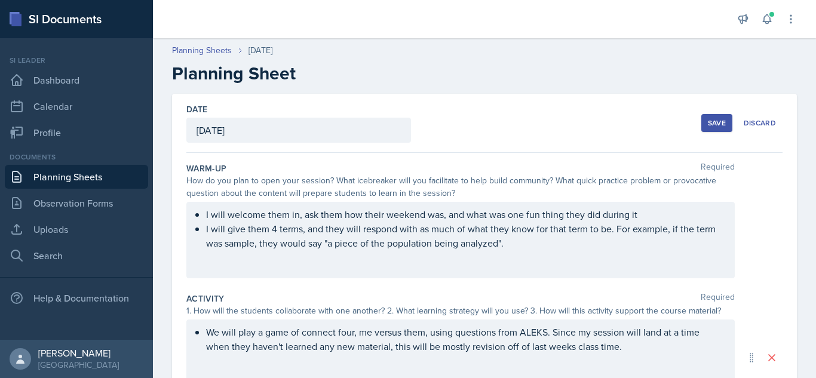
click at [513, 253] on div "I will welcome them in, ask them how their weekend was, and what was one fun th…" at bounding box center [460, 240] width 548 height 76
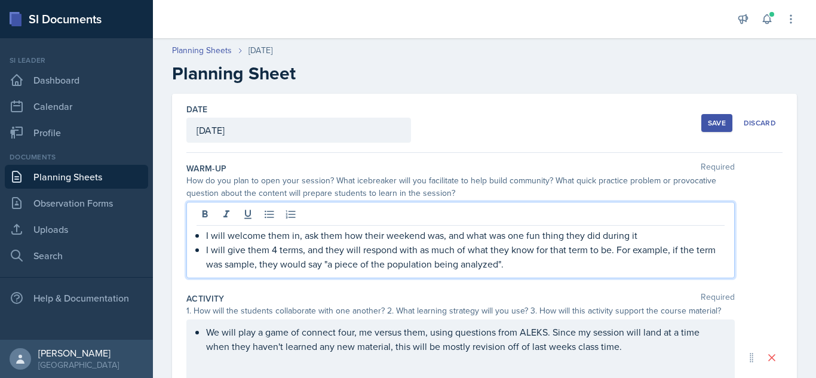
click at [510, 268] on p "I will give them 4 terms, and they will respond with as much of what they know …" at bounding box center [465, 256] width 518 height 29
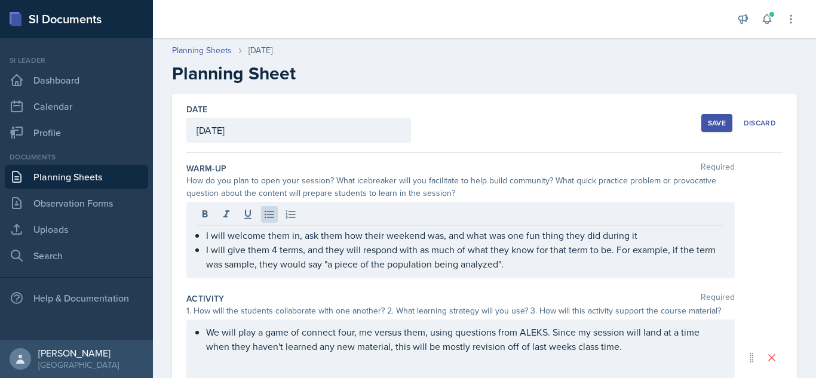
click at [717, 122] on button "Save" at bounding box center [716, 123] width 31 height 18
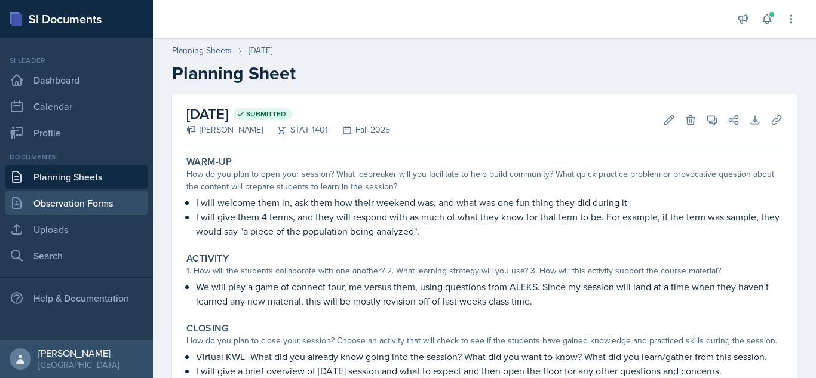
click at [113, 205] on link "Observation Forms" at bounding box center [76, 203] width 143 height 24
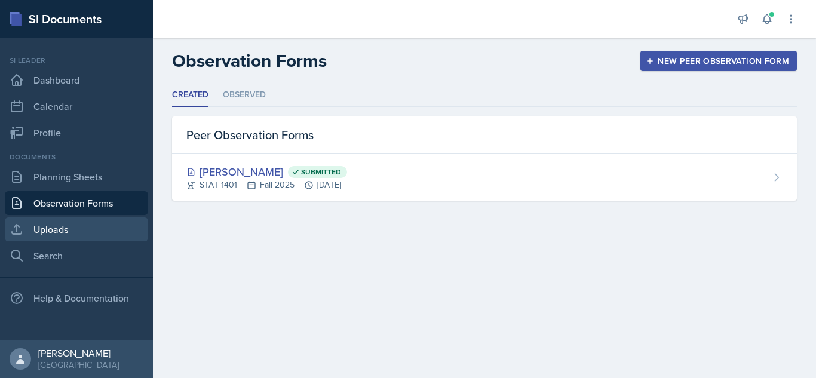
click at [99, 219] on link "Uploads" at bounding box center [76, 229] width 143 height 24
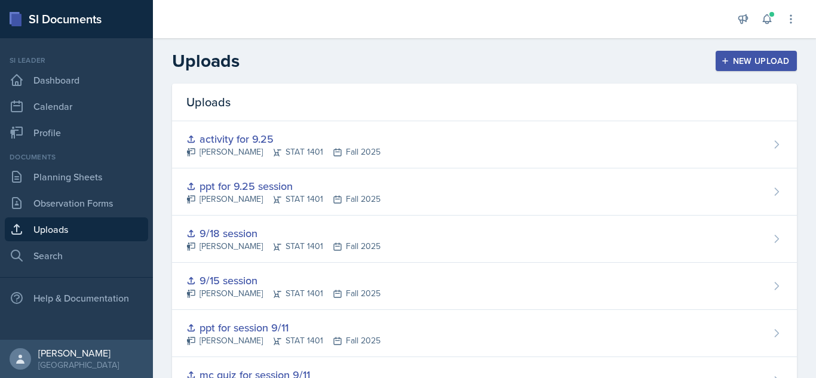
click at [739, 53] on button "New Upload" at bounding box center [757, 61] width 82 height 20
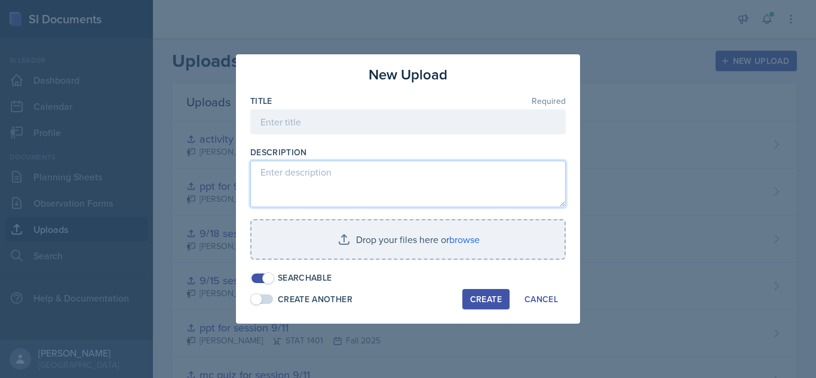
click at [438, 182] on textarea at bounding box center [407, 184] width 315 height 47
paste textarea "[URL][DOMAIN_NAME]"
type textarea "[URL][DOMAIN_NAME]"
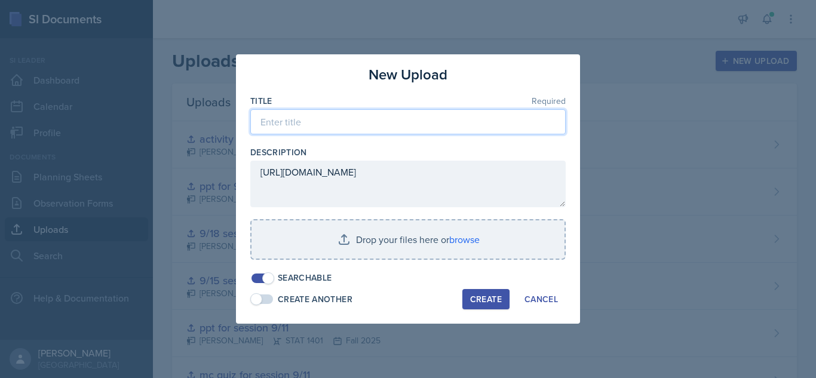
click at [392, 116] on input at bounding box center [407, 121] width 315 height 25
type input "activity for 9.29 session"
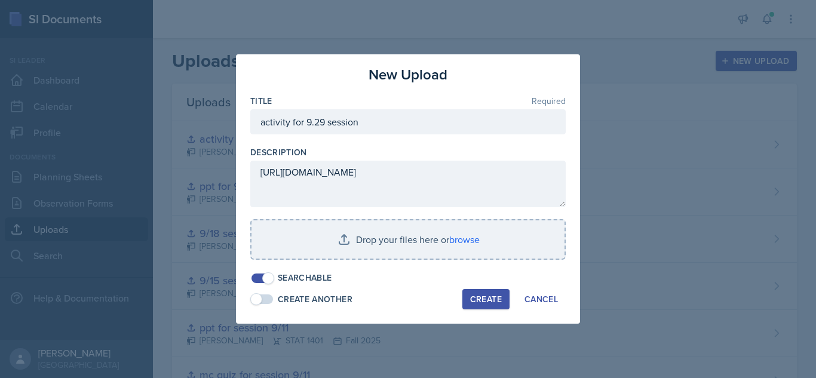
click at [486, 295] on div "Create" at bounding box center [486, 299] width 32 height 10
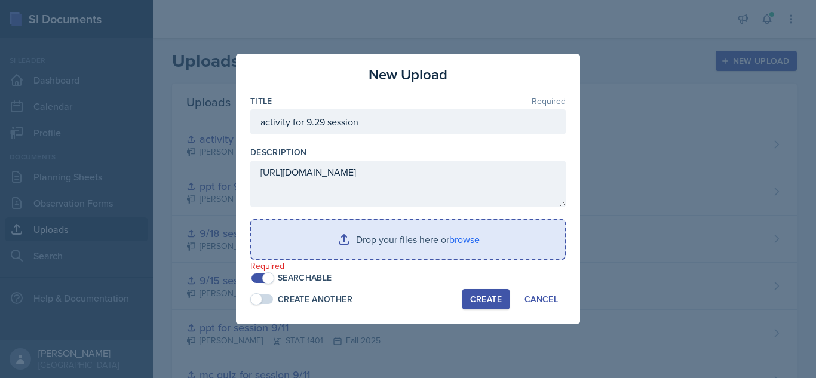
click at [369, 235] on input "file" at bounding box center [407, 239] width 313 height 38
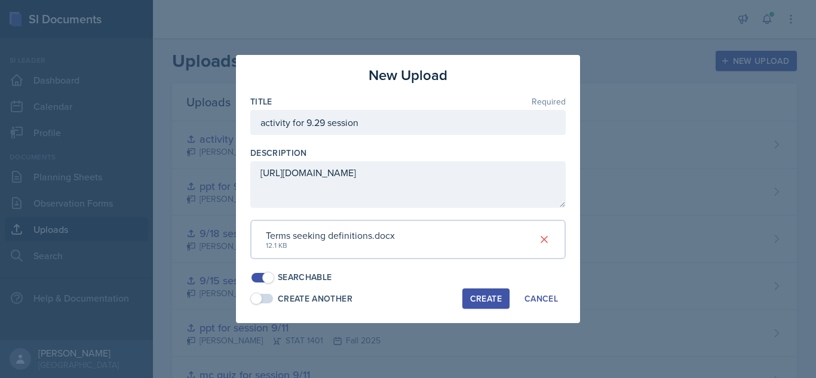
click at [485, 291] on button "Create" at bounding box center [485, 298] width 47 height 20
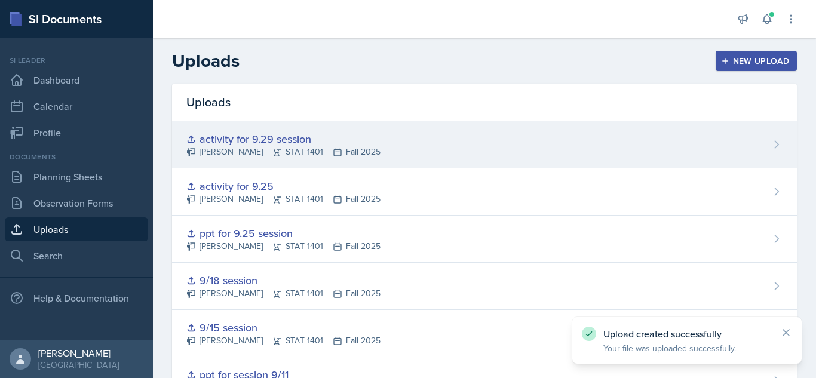
click at [751, 153] on div "activity for 9.29 session [PERSON_NAME] STAT 1401 Fall 2025" at bounding box center [484, 144] width 625 height 47
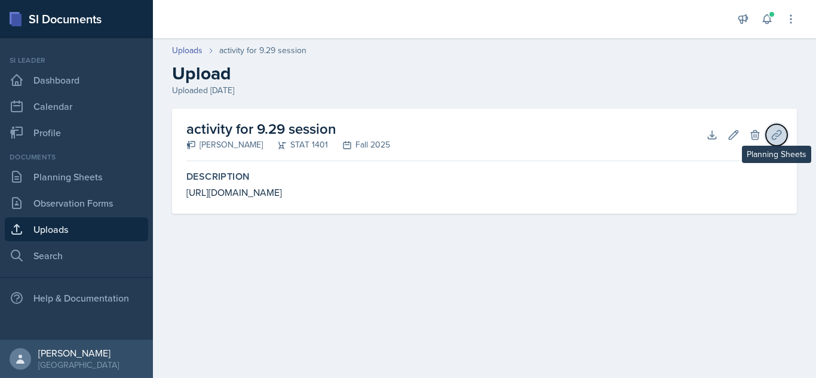
click at [779, 129] on icon at bounding box center [776, 135] width 12 height 12
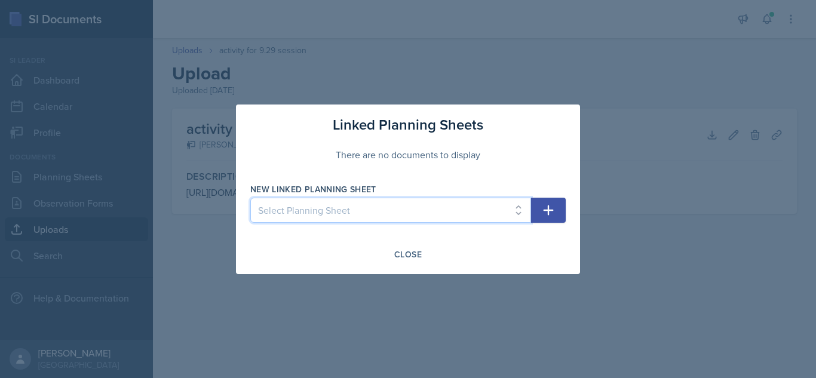
click at [520, 208] on select "Select Planning Sheet [DATE] [DATE] [DATE] [DATE] [DATE] [DATE] [DATE] [DATE] […" at bounding box center [390, 210] width 281 height 25
select select "224ef545-0156-44e8-a677-1c308ecd3951"
click at [250, 198] on select "Select Planning Sheet [DATE] [DATE] [DATE] [DATE] [DATE] [DATE] [DATE] [DATE] […" at bounding box center [390, 210] width 281 height 25
click at [554, 216] on icon "button" at bounding box center [548, 210] width 14 height 14
select select
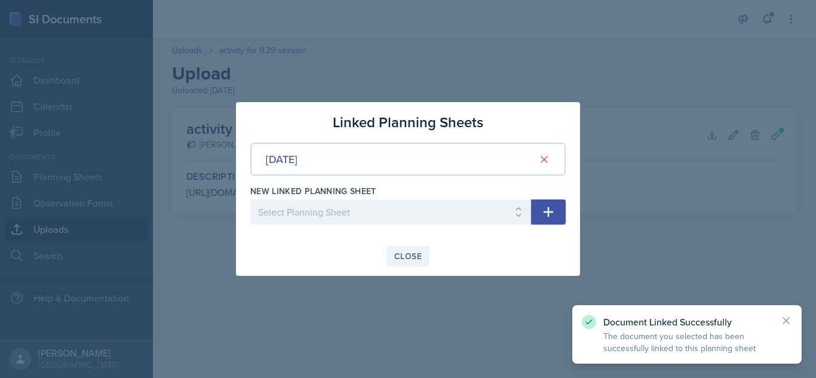
click at [410, 258] on div "Close" at bounding box center [407, 256] width 27 height 10
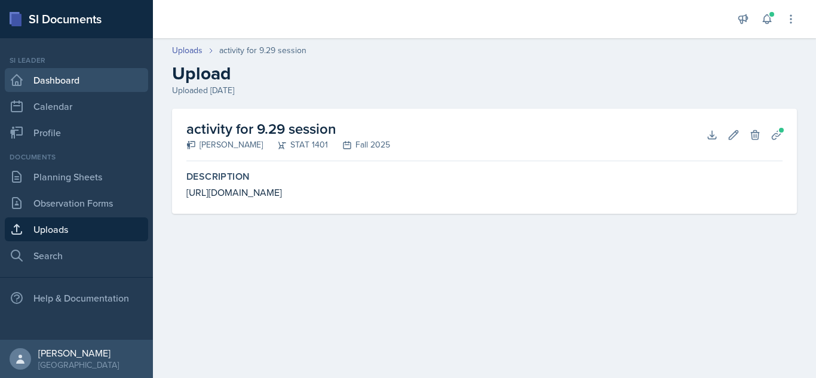
click at [74, 88] on link "Dashboard" at bounding box center [76, 80] width 143 height 24
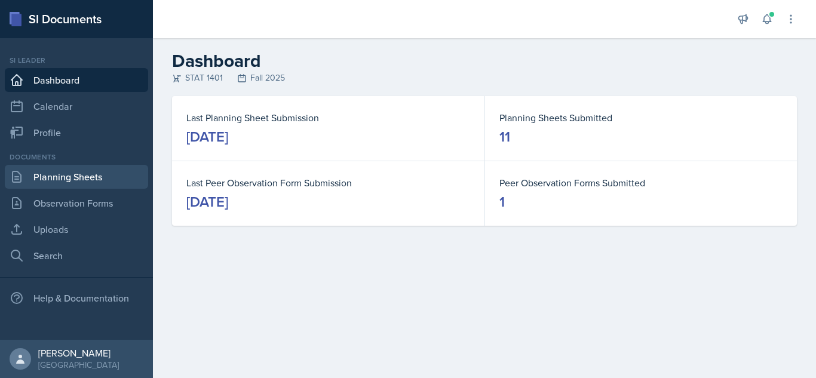
click at [93, 168] on link "Planning Sheets" at bounding box center [76, 177] width 143 height 24
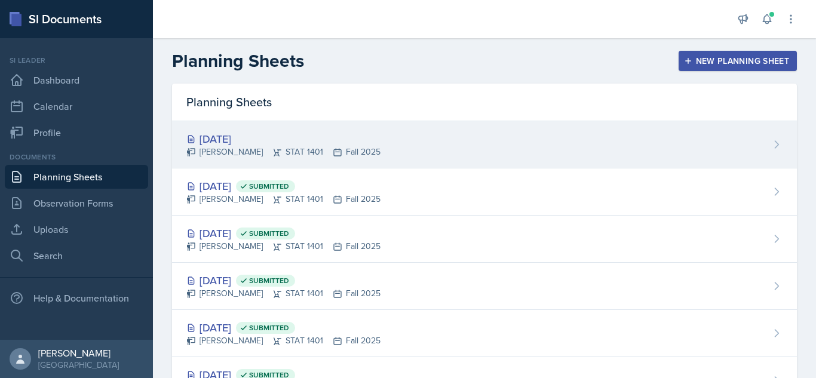
click at [283, 154] on div "[PERSON_NAME] STAT 1401 Fall 2025" at bounding box center [283, 152] width 194 height 13
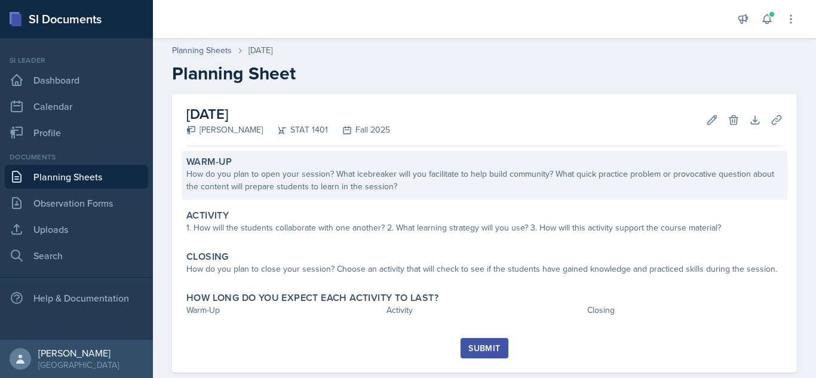
click at [295, 188] on div "How do you plan to open your session? What icebreaker will you facilitate to he…" at bounding box center [484, 180] width 596 height 25
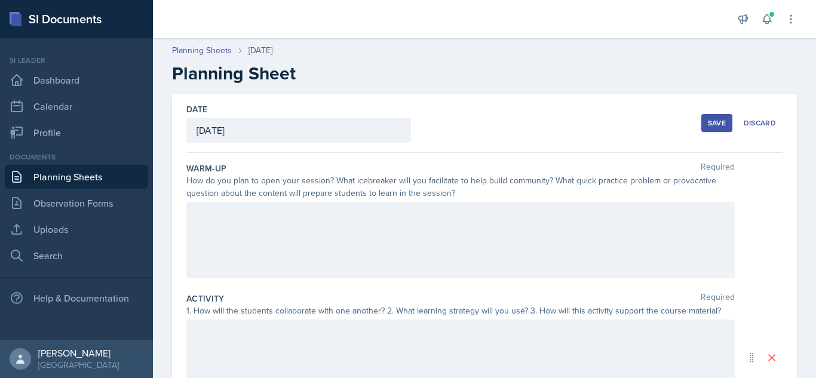
click at [274, 232] on div at bounding box center [460, 240] width 548 height 76
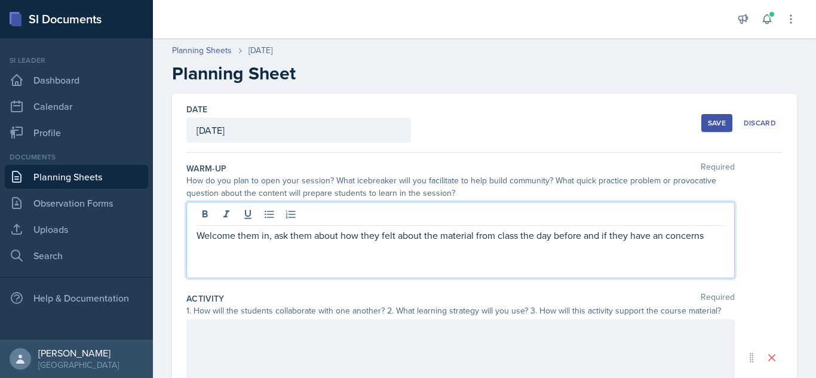
click at [199, 235] on p "Welcome them in, ask them about how they felt about the material from class the…" at bounding box center [460, 235] width 528 height 14
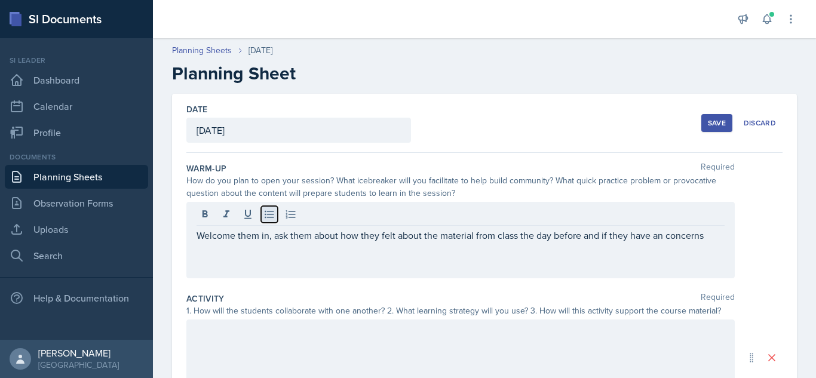
click at [268, 219] on icon at bounding box center [269, 214] width 12 height 12
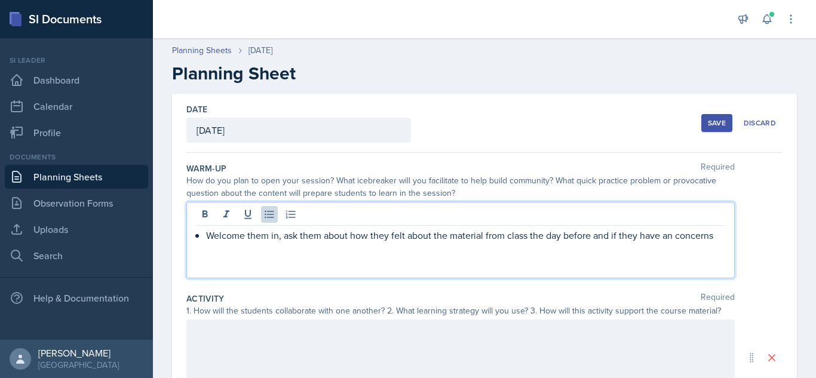
click at [713, 238] on p "Welcome them in, ask them about how they felt about the material from class the…" at bounding box center [465, 235] width 518 height 14
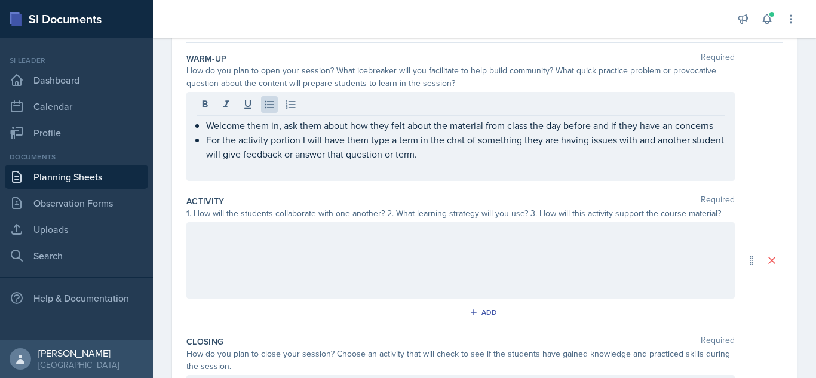
scroll to position [137, 0]
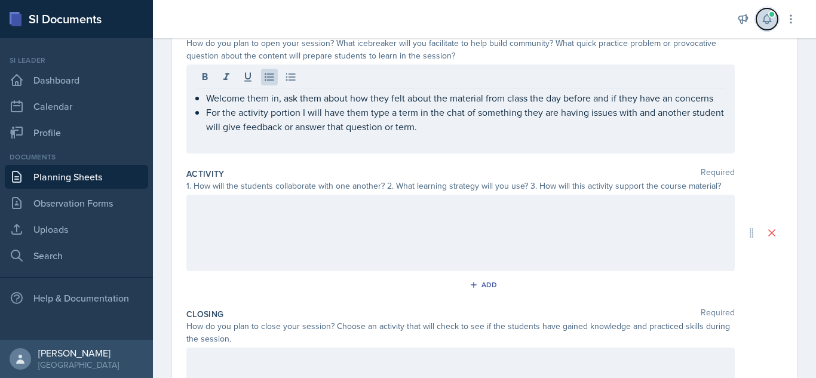
click at [760, 17] on button at bounding box center [767, 19] width 22 height 22
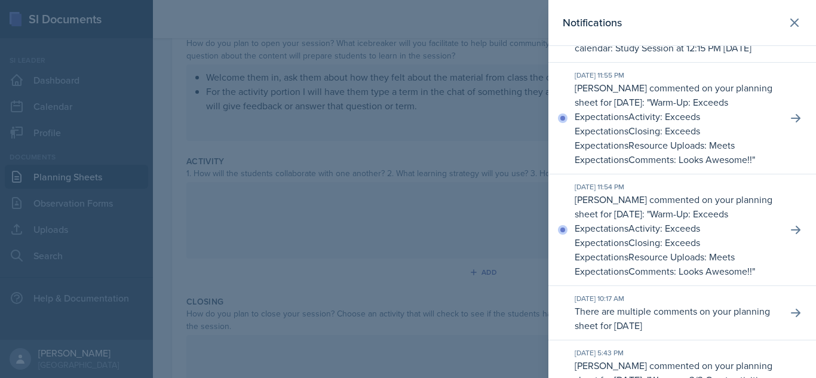
scroll to position [0, 0]
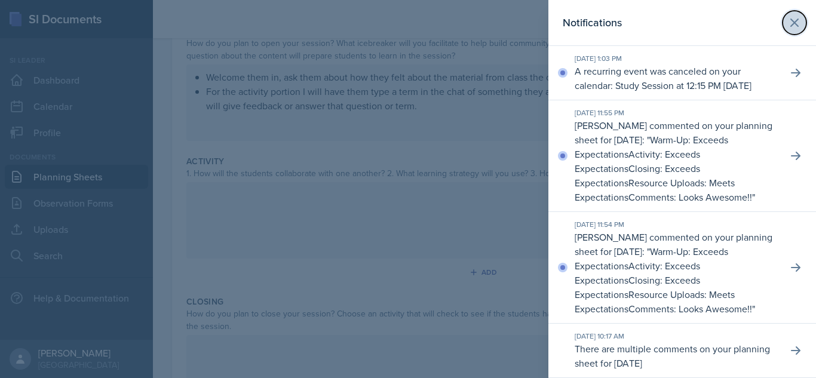
click at [787, 19] on icon at bounding box center [794, 23] width 14 height 14
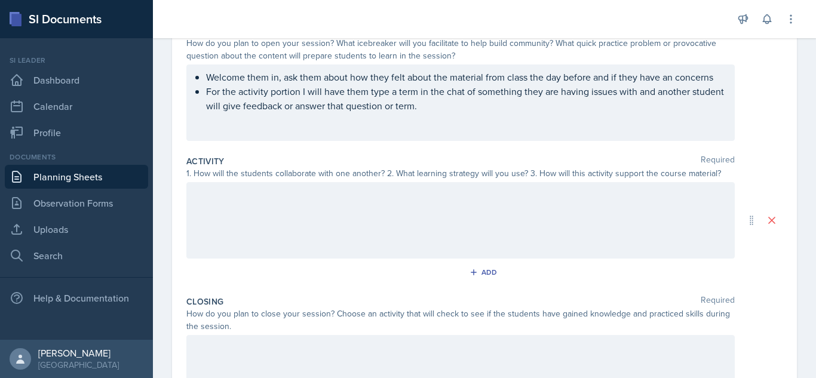
click at [416, 213] on div at bounding box center [460, 220] width 548 height 76
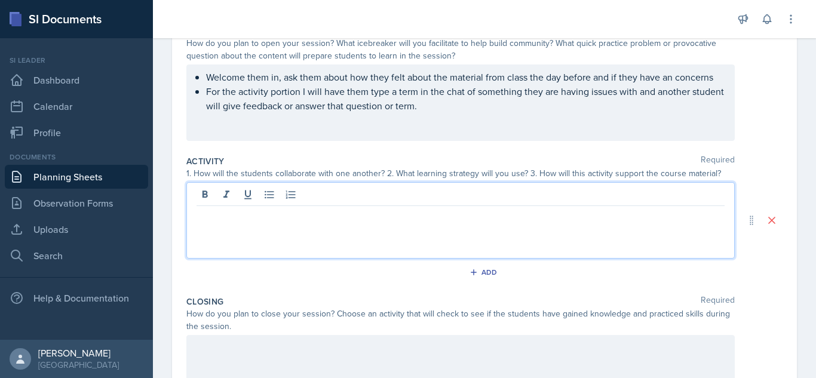
scroll to position [158, 0]
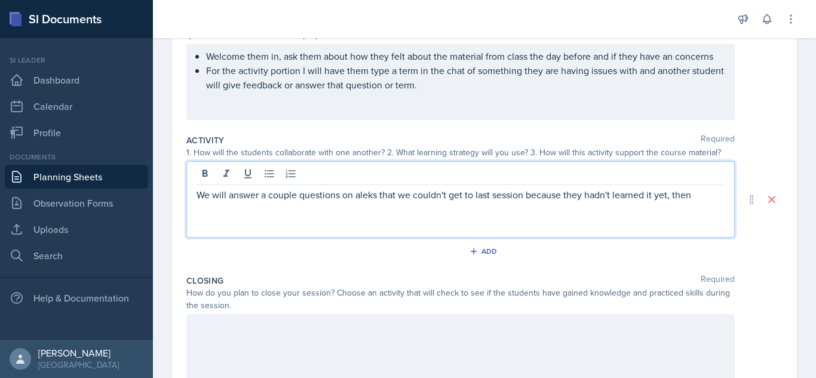
click at [367, 196] on p "We will answer a couple questions on aleks that we couldn't get to last session…" at bounding box center [460, 195] width 528 height 14
click at [702, 198] on p "We will answer a couple questions on Aleks that we couldn't get to last session…" at bounding box center [460, 195] width 528 height 14
click at [377, 195] on p "We will answer a couple questions on Aleks that we couldn't get to last session…" at bounding box center [460, 202] width 528 height 29
click at [671, 202] on p "We will answer a couple questions on Aleks that we couldn't get to last session…" at bounding box center [460, 202] width 528 height 29
click at [673, 196] on p "We will answer a couple questions on Aleks that we couldn't get to last session…" at bounding box center [460, 202] width 528 height 29
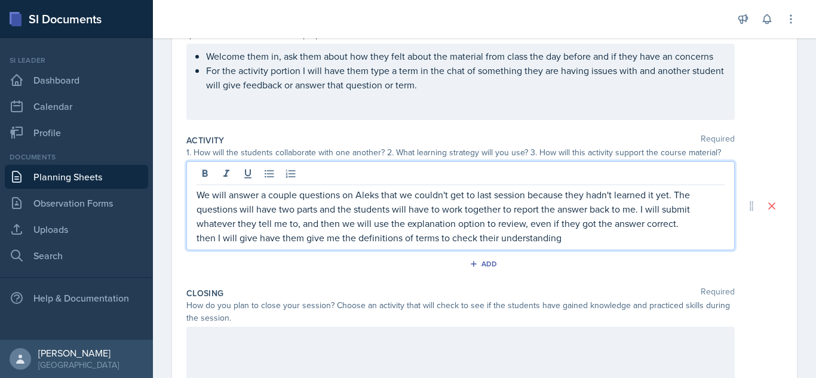
click at [205, 238] on p "then I will give have them give me the definitions of terms to check their unde…" at bounding box center [460, 238] width 528 height 14
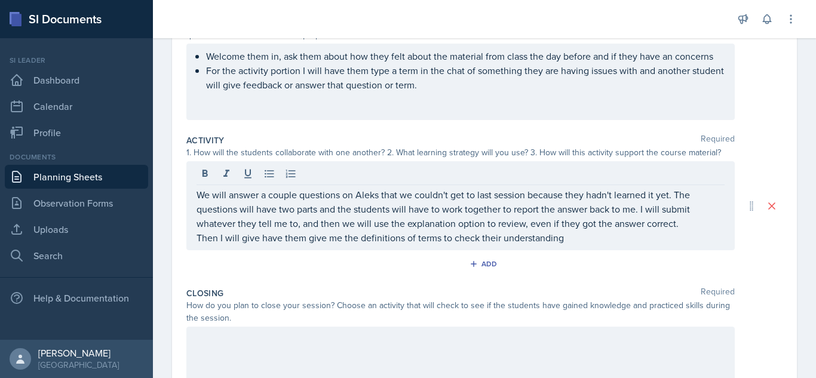
click at [196, 192] on div "We will answer a couple questions on Aleks that we couldn't get to last session…" at bounding box center [460, 205] width 548 height 89
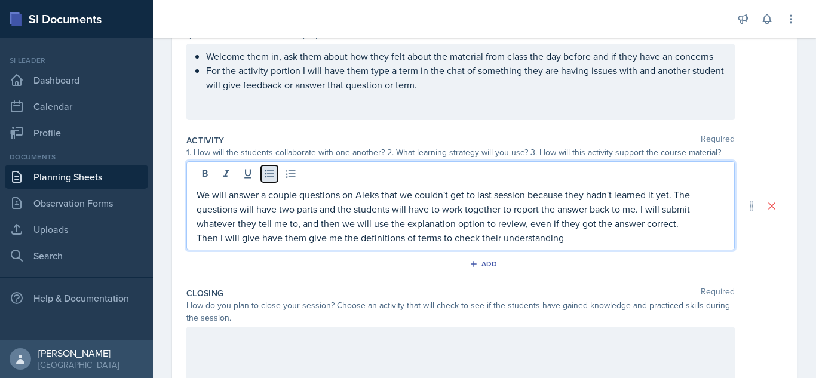
click at [271, 179] on icon at bounding box center [269, 174] width 12 height 12
click at [201, 196] on p "We will answer a couple questions on Aleks that we couldn't get to last session…" at bounding box center [460, 209] width 528 height 43
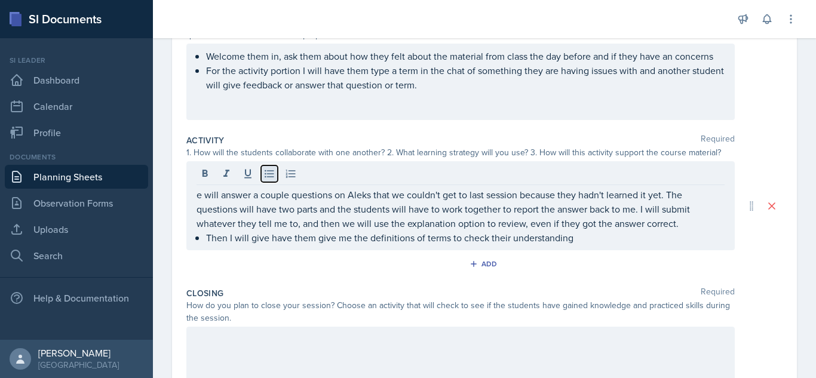
click at [272, 173] on icon at bounding box center [269, 174] width 12 height 12
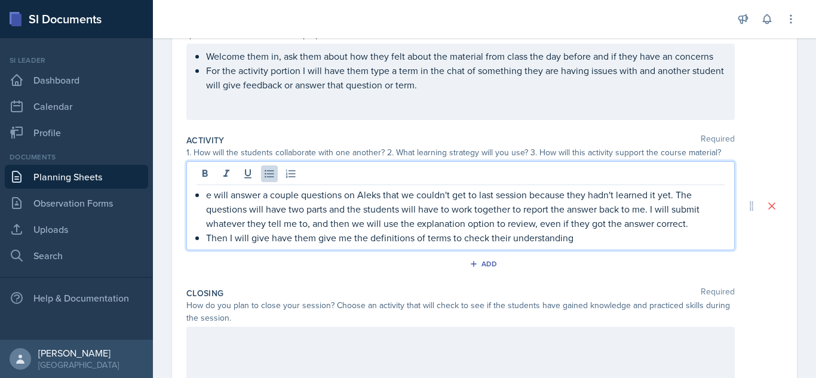
click at [207, 193] on p "e will answer a couple questions on Aleks that we couldn't get to last session …" at bounding box center [465, 209] width 518 height 43
click at [580, 236] on p "Then I will give have them give me the definitions of terms to check their unde…" at bounding box center [465, 238] width 518 height 14
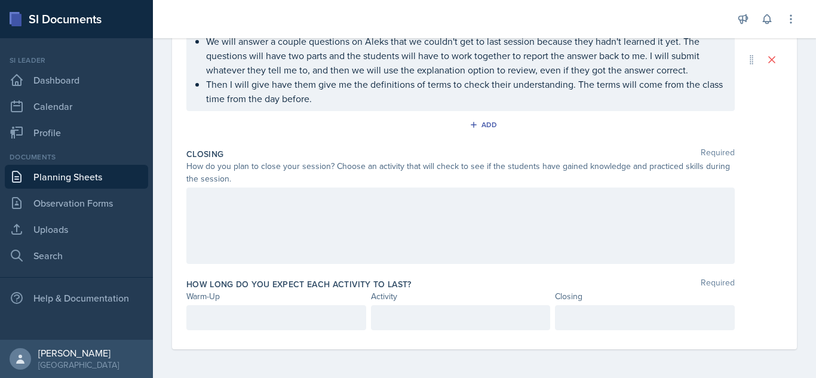
scroll to position [237, 0]
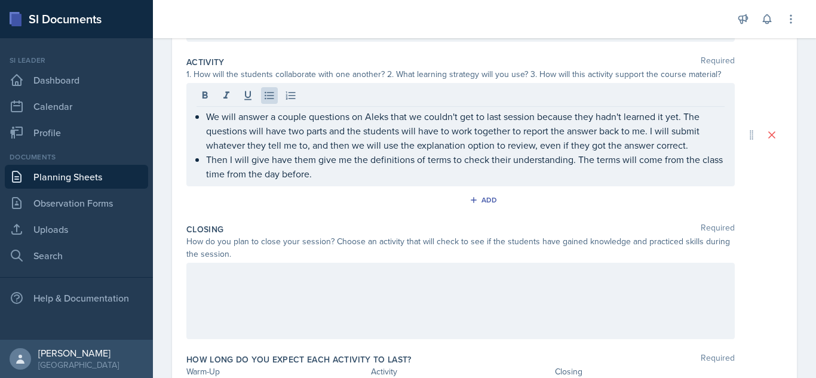
click at [426, 157] on p "Then I will give have them give me the definitions of terms to check their unde…" at bounding box center [465, 166] width 518 height 29
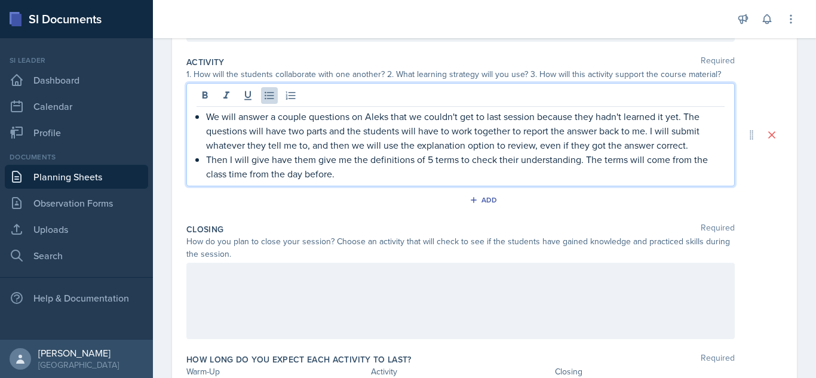
click at [381, 179] on p "Then I will give have them give me the definitions of 5 terms to check their un…" at bounding box center [465, 166] width 518 height 29
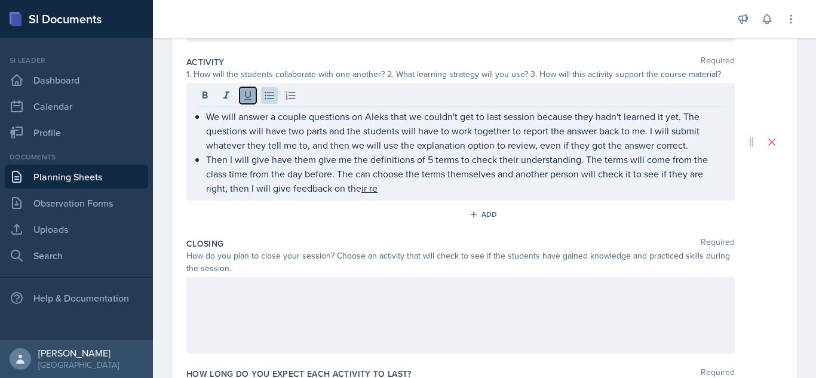
click at [248, 97] on icon at bounding box center [247, 95] width 7 height 9
click at [245, 101] on icon at bounding box center [248, 96] width 12 height 12
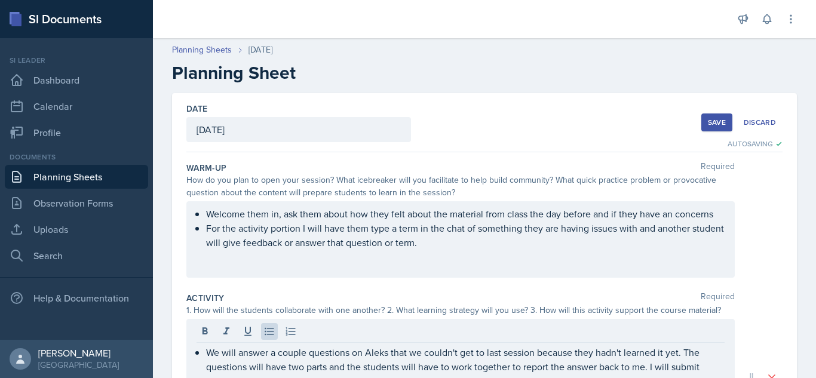
scroll to position [0, 0]
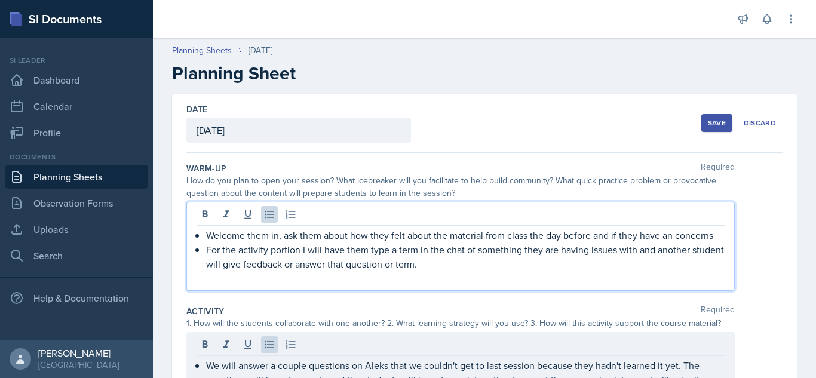
click at [467, 246] on p "For the activity portion I will have them type a term in the chat of something …" at bounding box center [465, 256] width 518 height 29
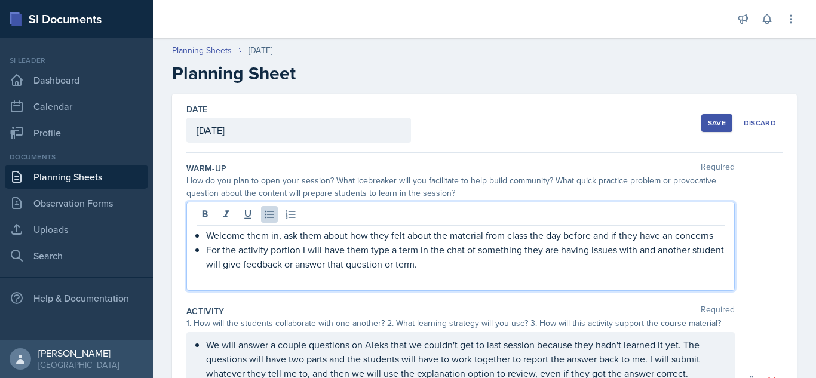
click at [713, 234] on p "Welcome them in, ask them about how they felt about the material from class the…" at bounding box center [465, 235] width 518 height 14
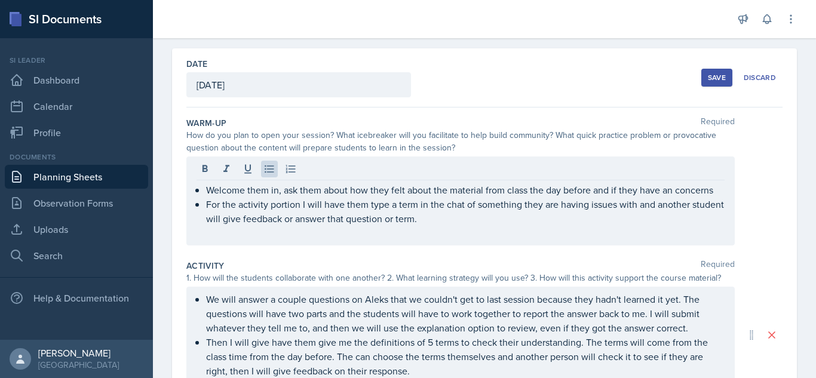
scroll to position [37, 0]
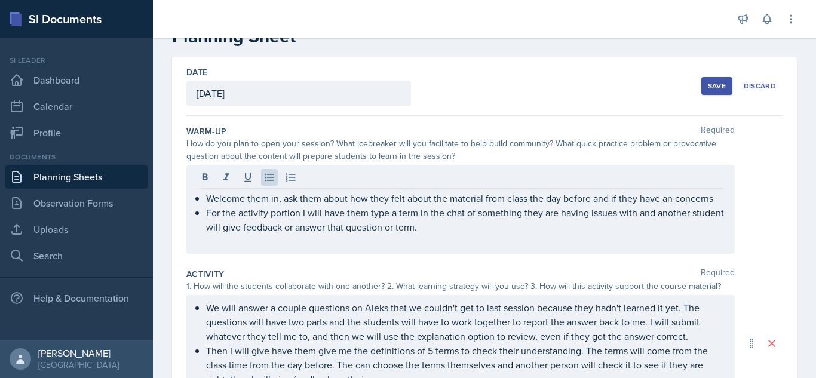
click at [472, 226] on p "For the activity portion I will have them type a term in the chat of something …" at bounding box center [465, 219] width 518 height 29
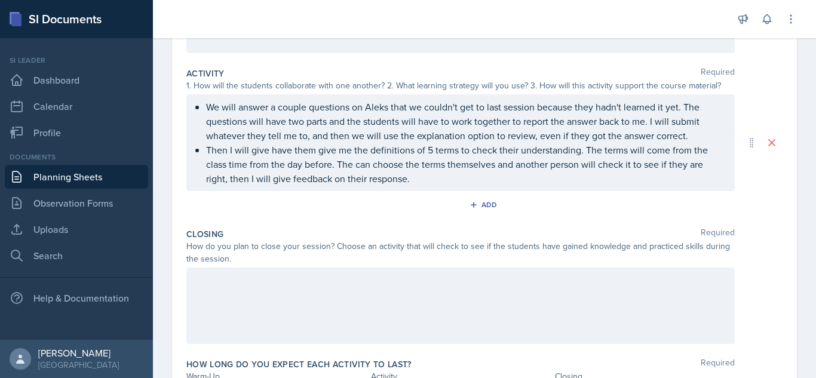
scroll to position [249, 0]
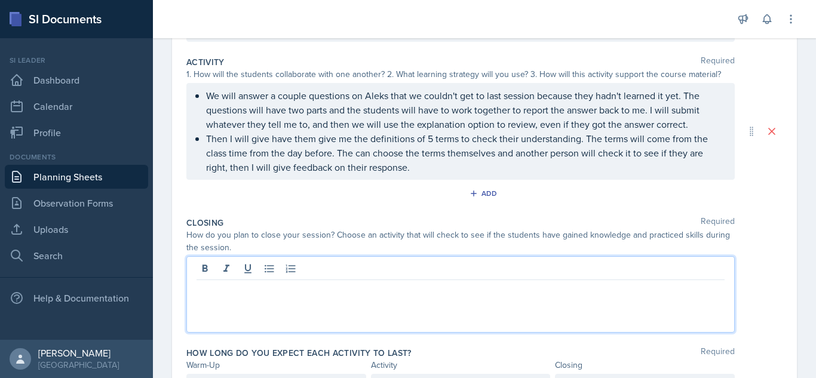
click at [443, 282] on p at bounding box center [460, 289] width 528 height 14
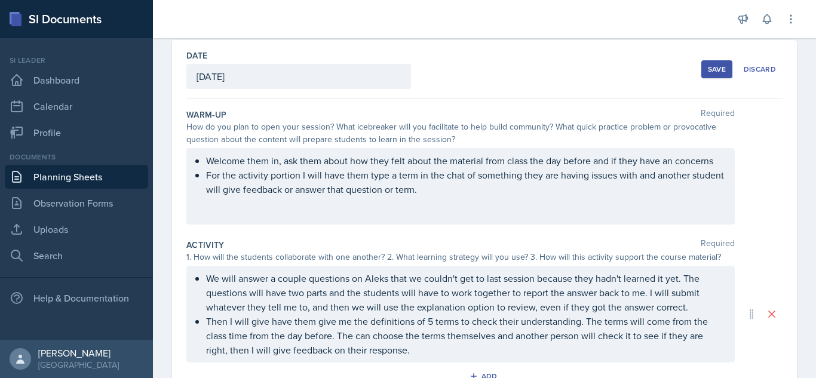
scroll to position [47, 0]
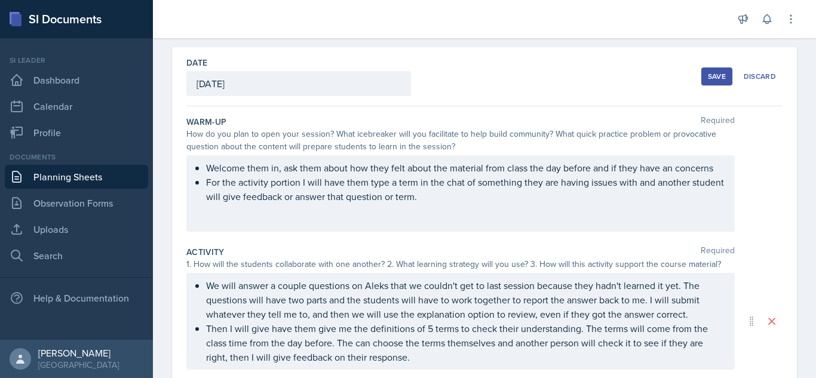
click at [711, 72] on div "Save" at bounding box center [717, 77] width 18 height 10
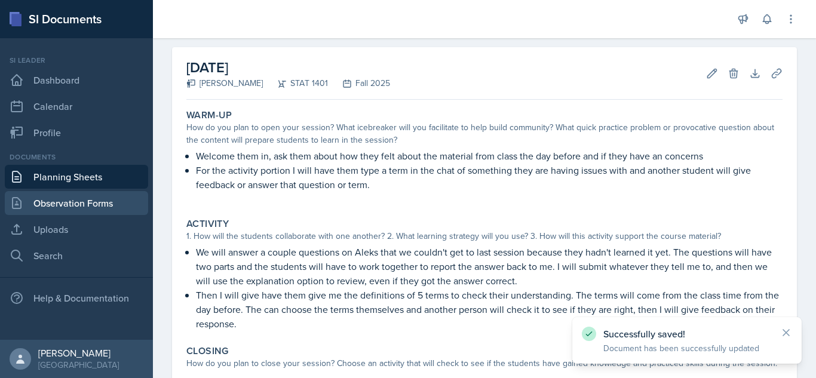
click at [77, 207] on link "Observation Forms" at bounding box center [76, 203] width 143 height 24
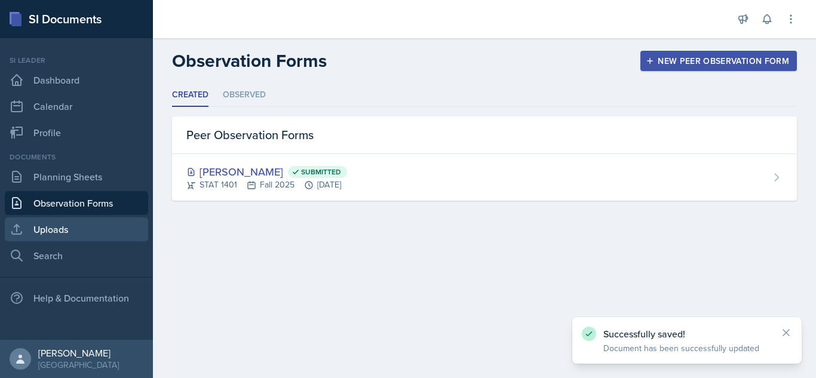
click at [81, 221] on link "Uploads" at bounding box center [76, 229] width 143 height 24
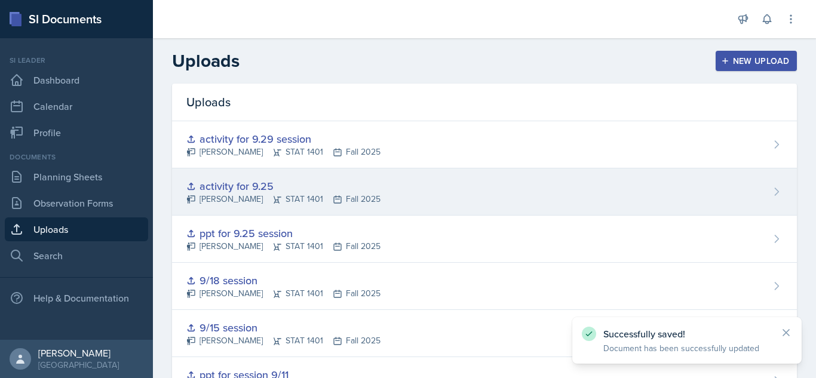
click at [363, 186] on div "activity for 9.25 [PERSON_NAME] STAT 1401 Fall 2025" at bounding box center [484, 191] width 625 height 47
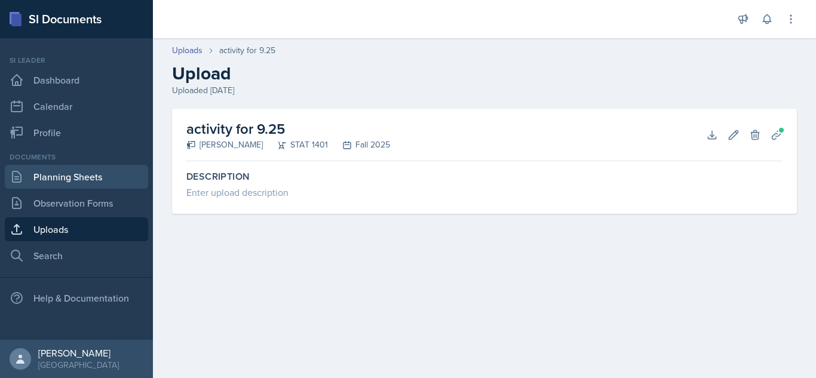
click at [91, 169] on link "Planning Sheets" at bounding box center [76, 177] width 143 height 24
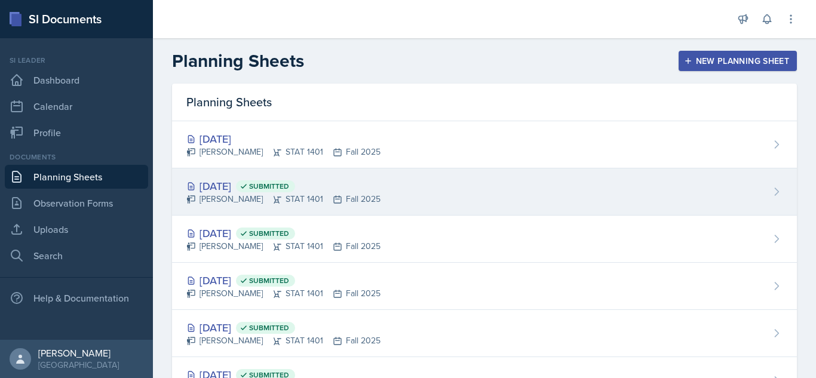
click at [380, 176] on div "[DATE] Submitted [PERSON_NAME] STAT 1401 Fall 2025" at bounding box center [484, 191] width 625 height 47
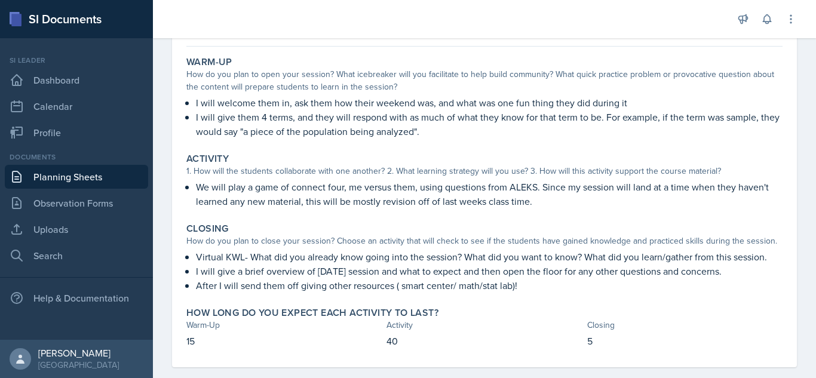
scroll to position [110, 0]
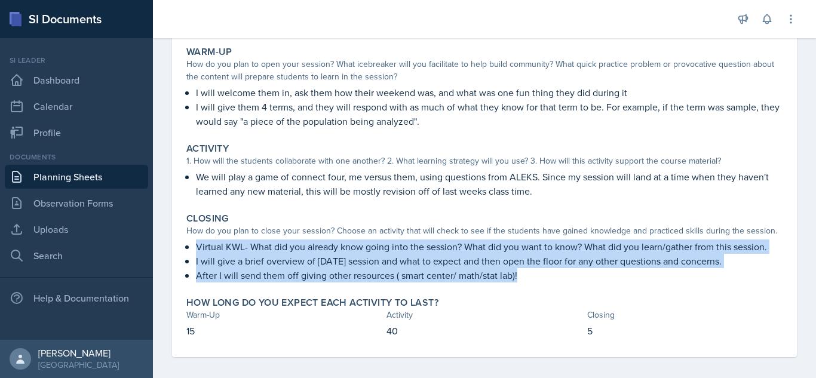
drag, startPoint x: 198, startPoint y: 245, endPoint x: 539, endPoint y: 281, distance: 342.8
click at [539, 281] on div "Virtual KWL- What did you already know going into the session? What did you wan…" at bounding box center [484, 260] width 596 height 43
copy div "Virtual KWL- What did you already know going into the session? What did you wan…"
click at [102, 179] on link "Planning Sheets" at bounding box center [76, 177] width 143 height 24
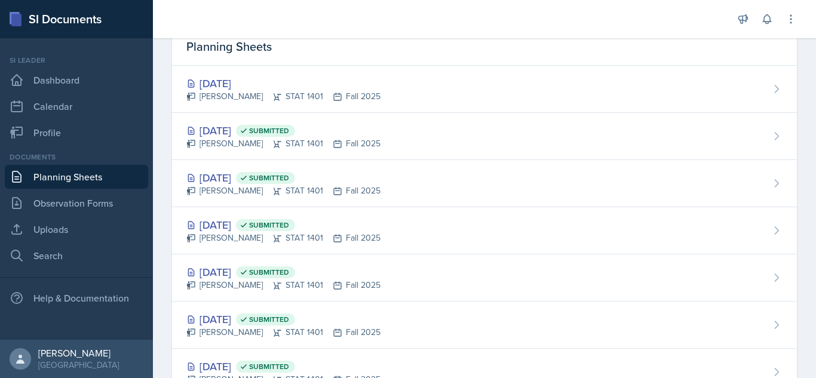
scroll to position [54, 0]
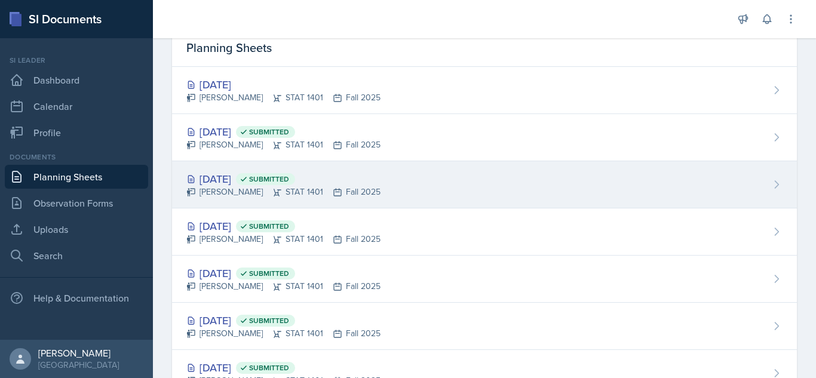
click at [612, 185] on div "[DATE] Submitted [PERSON_NAME] STAT 1401 Fall 2025" at bounding box center [484, 184] width 625 height 47
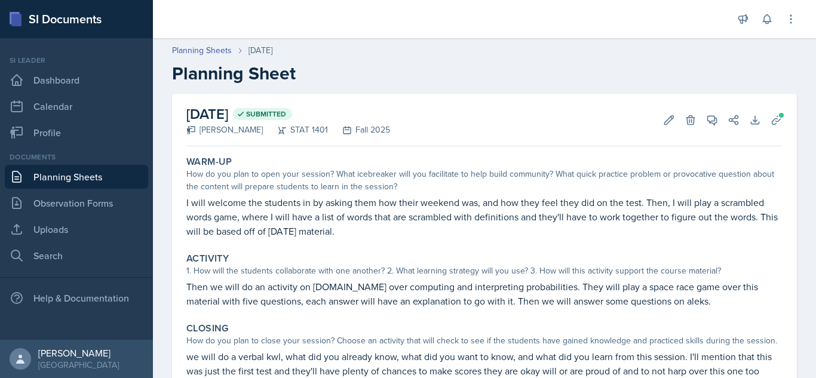
scroll to position [118, 0]
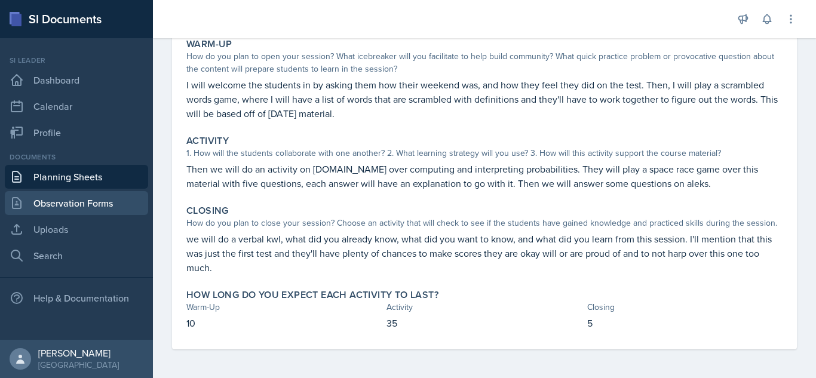
click at [96, 203] on link "Observation Forms" at bounding box center [76, 203] width 143 height 24
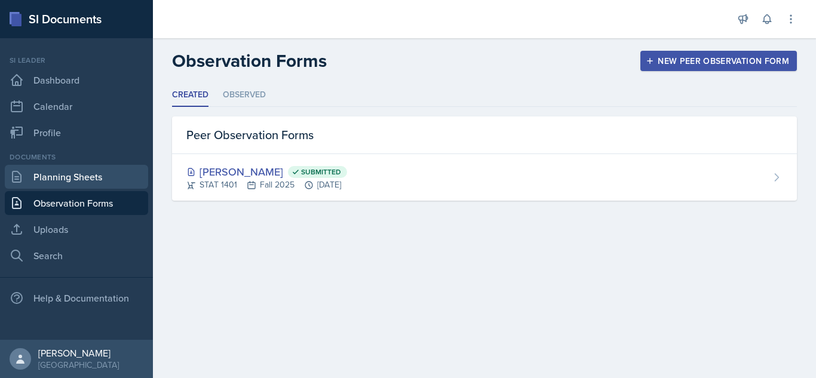
click at [93, 180] on link "Planning Sheets" at bounding box center [76, 177] width 143 height 24
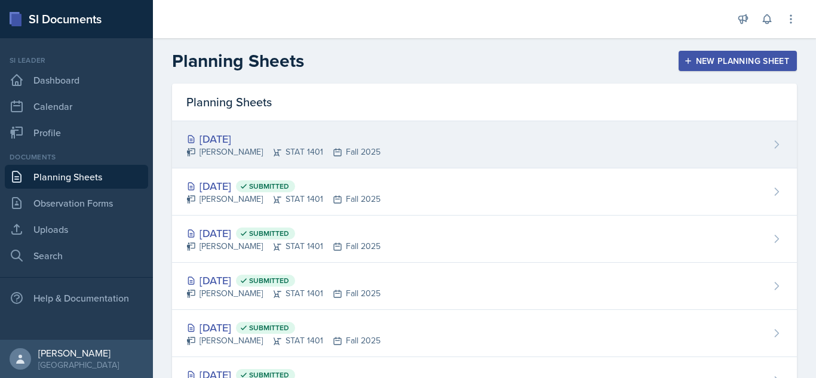
click at [388, 152] on div "[DATE] [PERSON_NAME] STAT 1401 Fall 2025" at bounding box center [484, 144] width 625 height 47
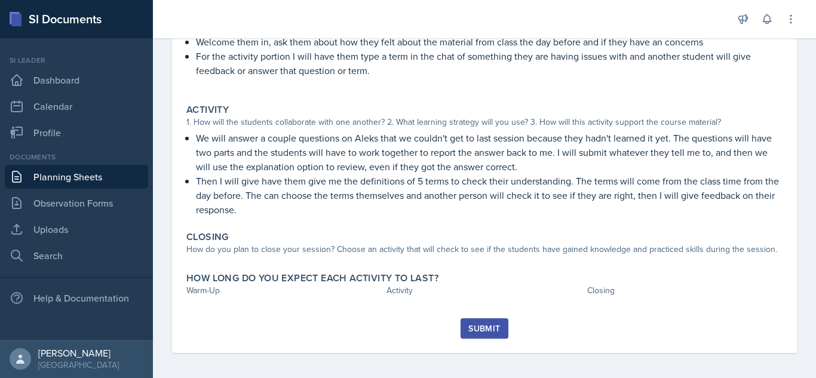
scroll to position [164, 0]
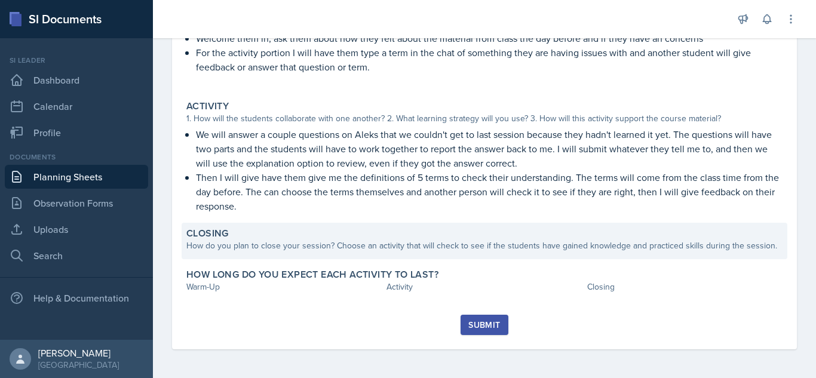
click at [305, 249] on div "How do you plan to close your session? Choose an activity that will check to se…" at bounding box center [484, 245] width 596 height 13
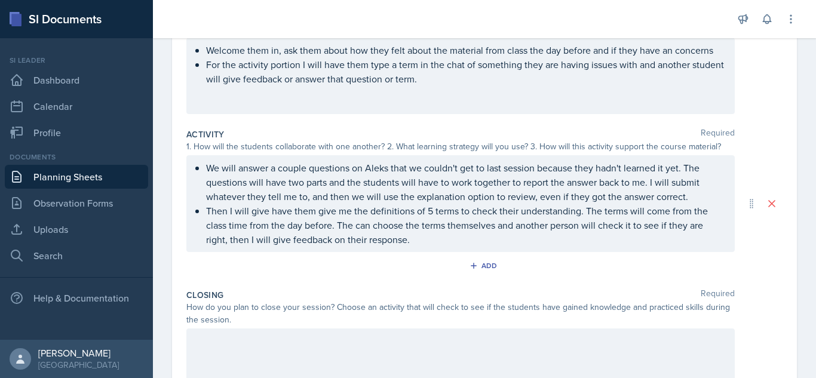
click at [235, 351] on div at bounding box center [460, 366] width 548 height 76
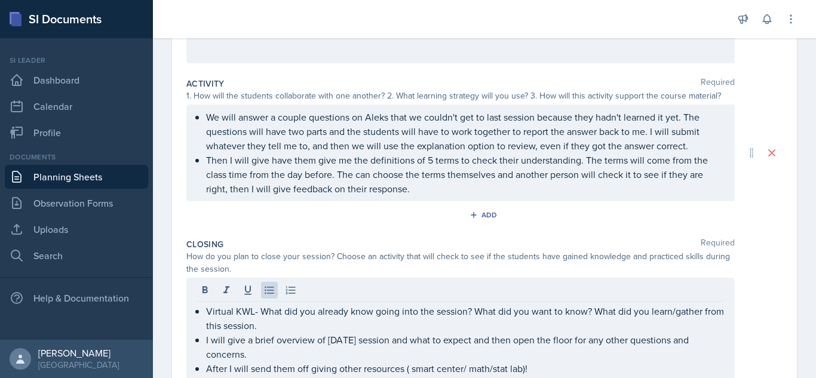
scroll to position [346, 0]
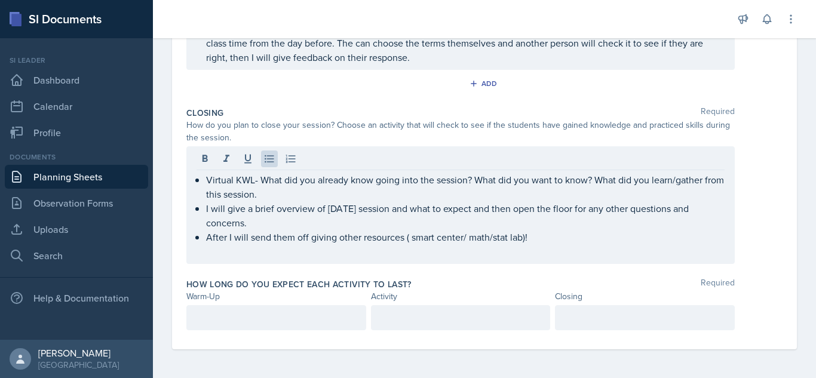
click at [317, 323] on p at bounding box center [275, 318] width 159 height 14
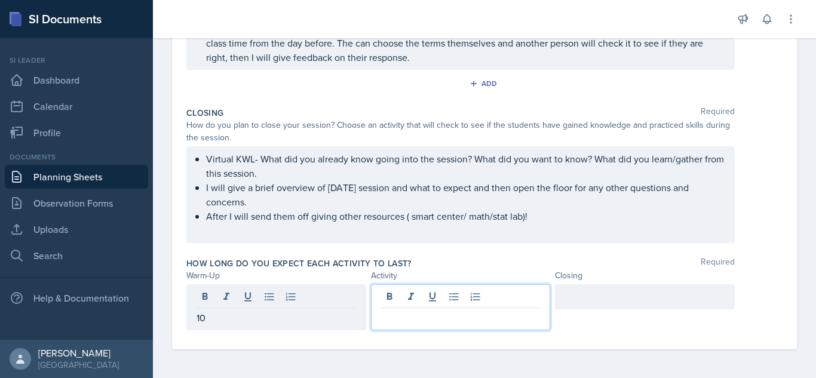
click at [408, 298] on div at bounding box center [461, 307] width 180 height 46
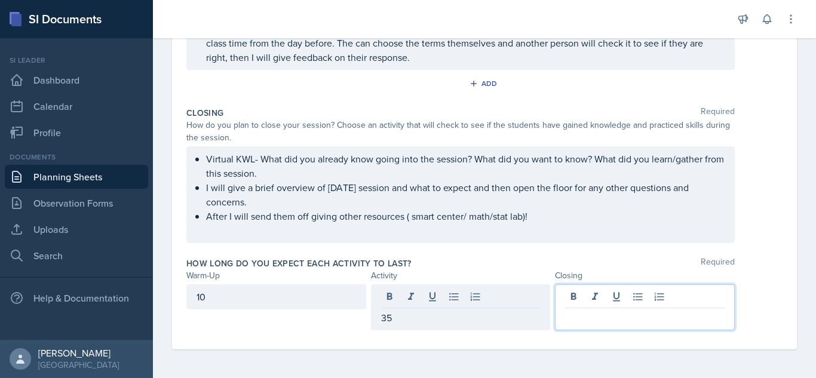
click at [589, 294] on div at bounding box center [645, 307] width 180 height 46
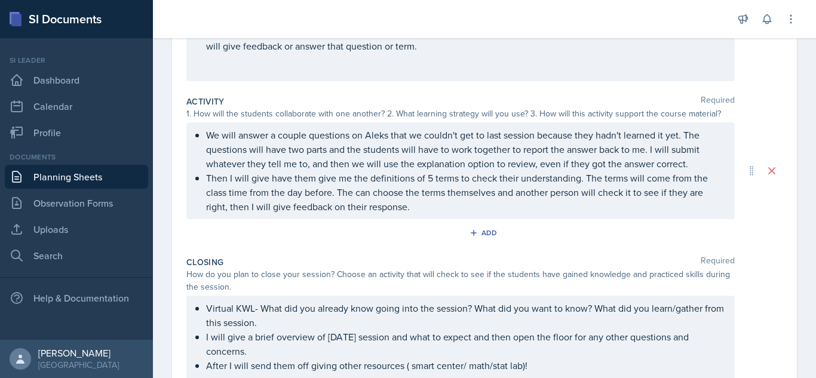
scroll to position [188, 0]
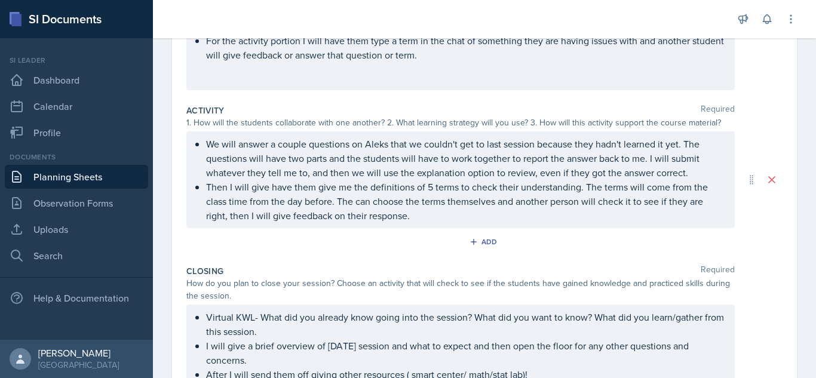
click at [797, 208] on div "Date [DATE] [DATE] 31 1 2 3 4 5 6 7 8 9 10 11 12 13 14 15 16 17 18 19 20 21 22 …" at bounding box center [484, 221] width 663 height 631
drag, startPoint x: 797, startPoint y: 208, endPoint x: 782, endPoint y: 165, distance: 45.0
click at [782, 165] on div "Date [DATE] [DATE] 31 1 2 3 4 5 6 7 8 9 10 11 12 13 14 15 16 17 18 19 20 21 22 …" at bounding box center [484, 211] width 663 height 610
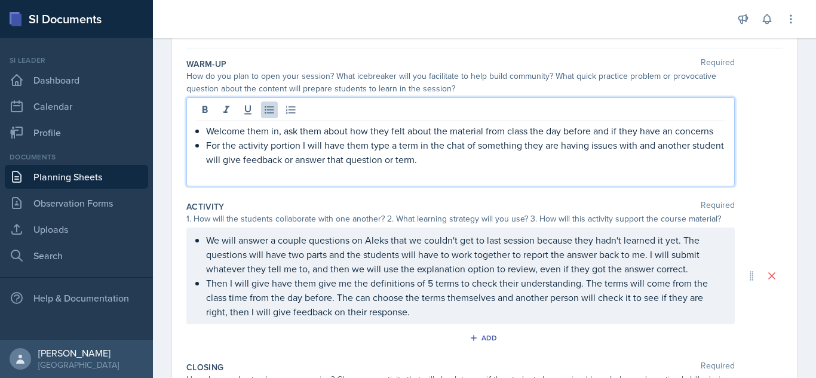
scroll to position [125, 0]
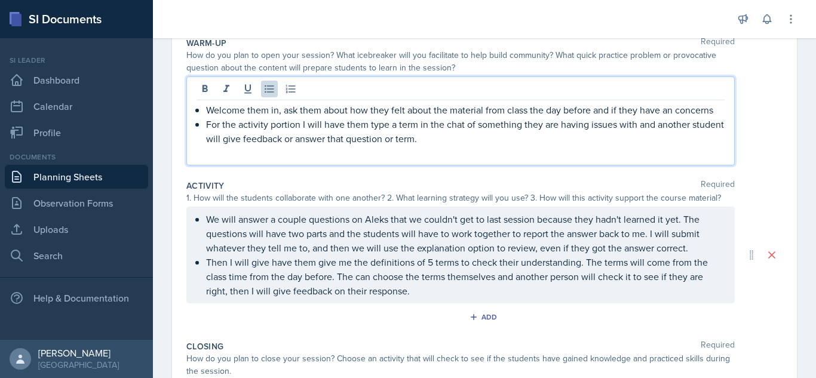
click at [714, 108] on p "Welcome them in, ask them about how they felt about the material from class the…" at bounding box center [465, 110] width 518 height 14
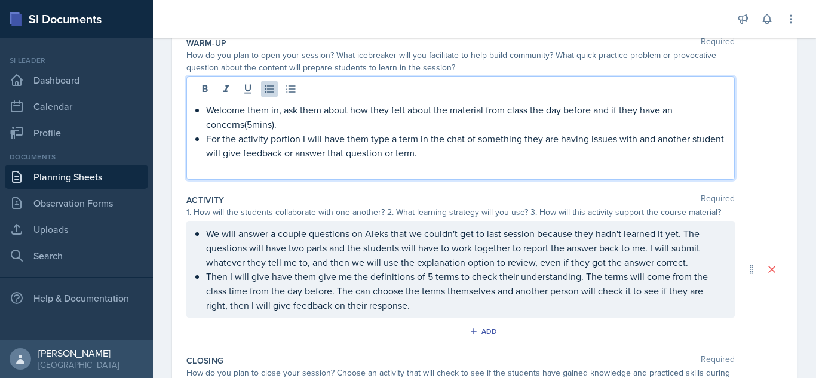
click at [475, 154] on p "For the activity portion I will have them type a term in the chat of something …" at bounding box center [465, 145] width 518 height 29
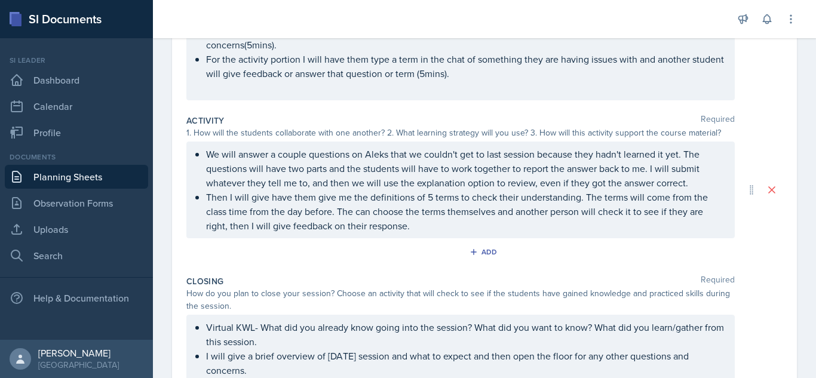
scroll to position [201, 0]
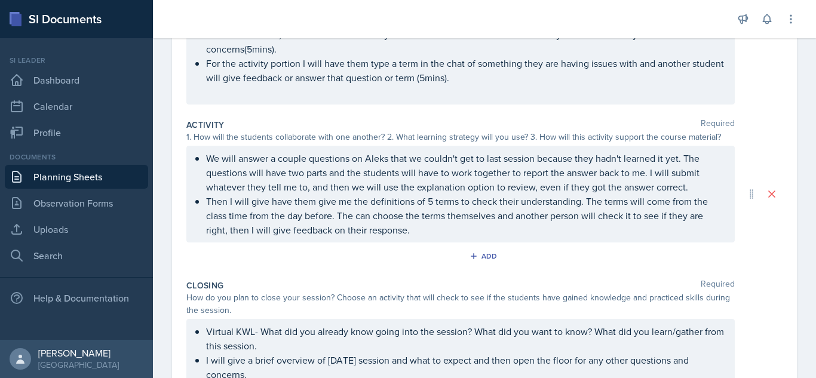
click at [691, 192] on p "We will answer a couple questions on Aleks that we couldn't get to last session…" at bounding box center [465, 172] width 518 height 43
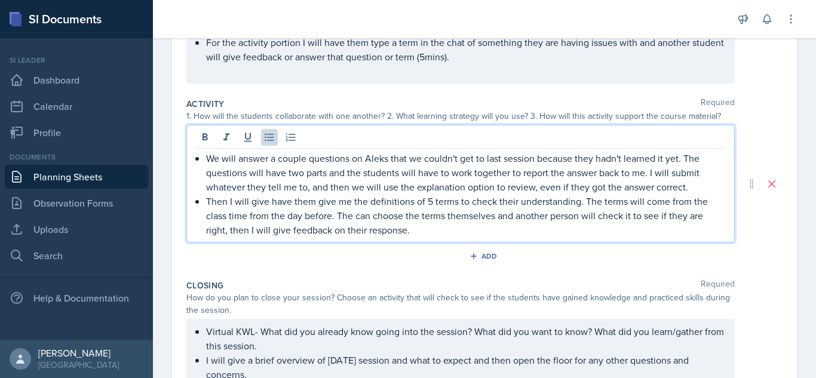
scroll to position [180, 0]
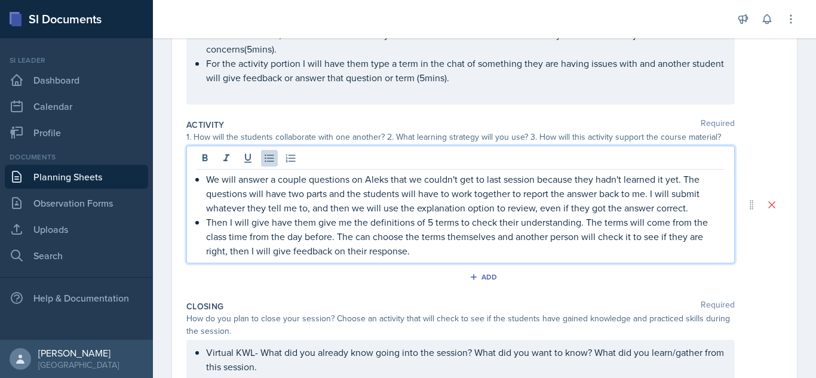
click at [694, 208] on p "We will answer a couple questions on Aleks that we couldn't get to last session…" at bounding box center [465, 193] width 518 height 43
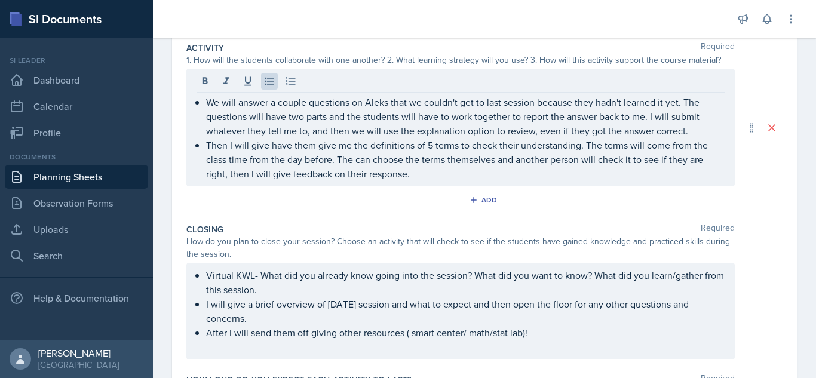
scroll to position [239, 0]
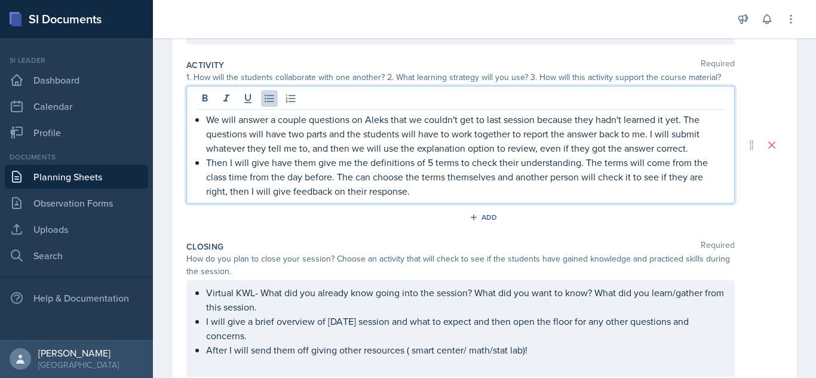
click at [696, 150] on p "We will answer a couple questions on Aleks that we couldn't get to last session…" at bounding box center [465, 133] width 518 height 43
click at [416, 198] on p "Then I will give have them give me the definitions of 5 terms to check their un…" at bounding box center [465, 176] width 518 height 43
click at [247, 155] on p "We will answer a couple questions on Aleks that we couldn't get to last session…" at bounding box center [465, 133] width 518 height 43
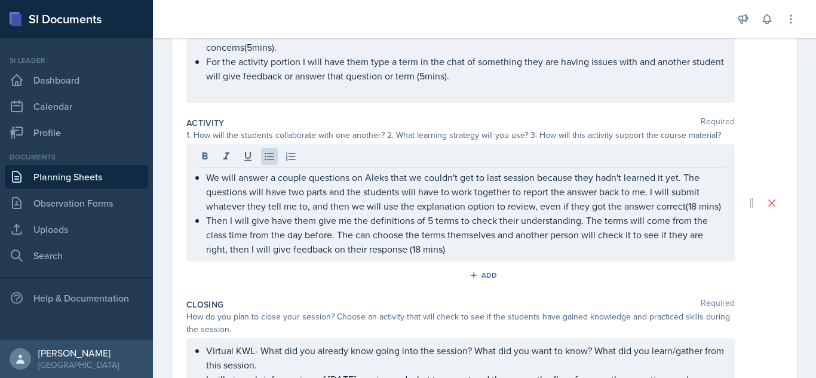
scroll to position [183, 0]
click at [207, 212] on p "We will answer a couple questions on Aleks that we couldn't get to last session…" at bounding box center [465, 190] width 518 height 43
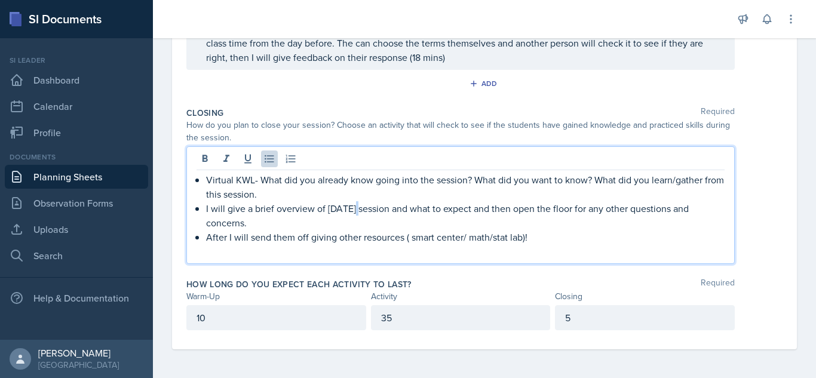
drag, startPoint x: 363, startPoint y: 208, endPoint x: 354, endPoint y: 208, distance: 9.6
click at [354, 208] on p "I will give a brief overview of [DATE] session and what to expect and then open…" at bounding box center [465, 215] width 518 height 29
click at [333, 210] on p "I will give a brief overview of [PERSON_NAME]'s session and what to expect and …" at bounding box center [465, 215] width 518 height 29
click at [537, 236] on p "After I will send them off giving other resources ( smart center/ math/stat lab…" at bounding box center [465, 237] width 518 height 14
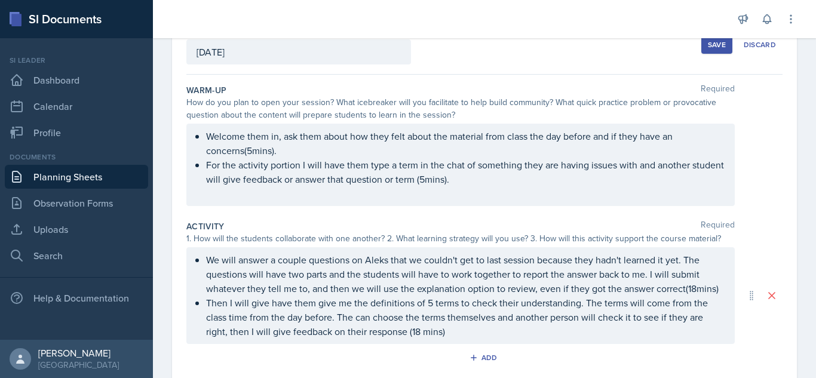
scroll to position [77, 0]
click at [701, 46] on button "Save" at bounding box center [716, 46] width 31 height 18
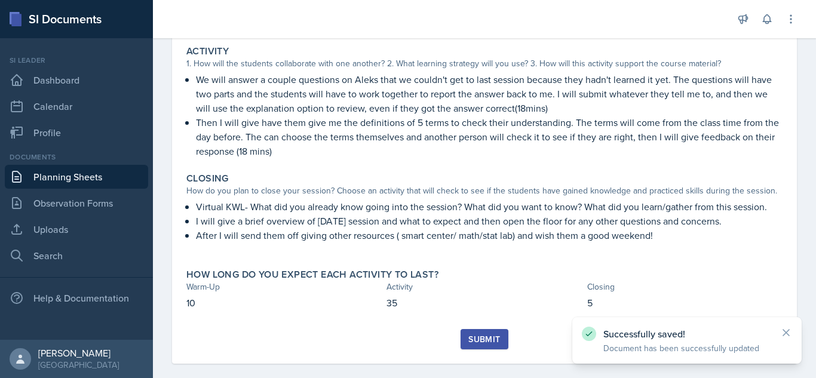
scroll to position [234, 0]
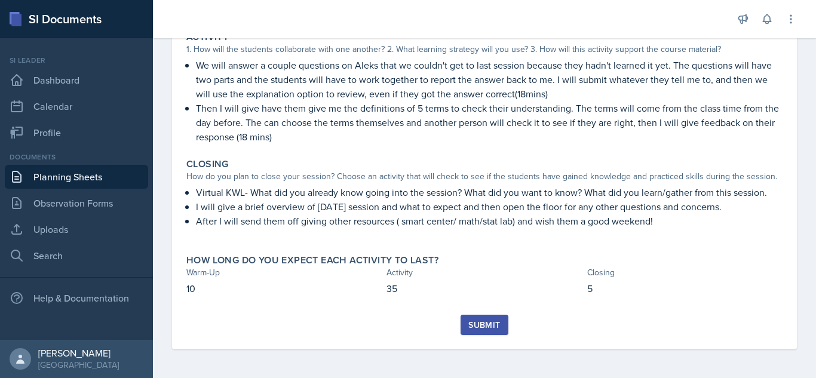
click at [479, 318] on button "Submit" at bounding box center [483, 325] width 47 height 20
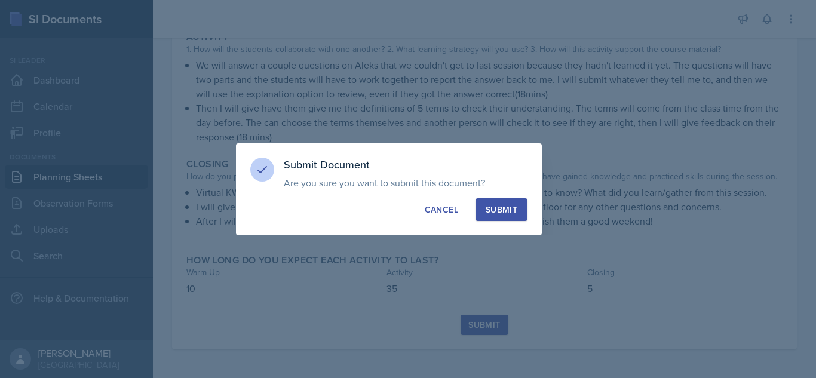
click at [515, 208] on div "Submit" at bounding box center [502, 210] width 32 height 12
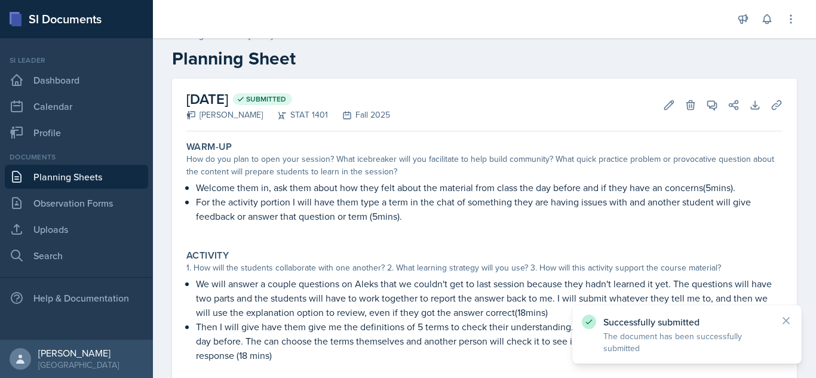
scroll to position [13, 0]
